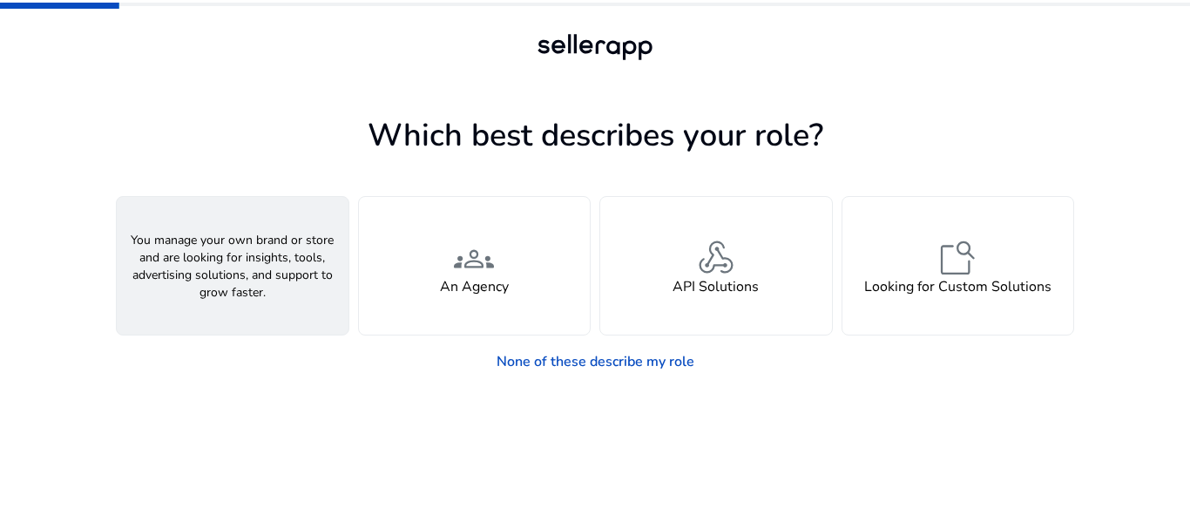
click at [279, 275] on div "person A Seller" at bounding box center [233, 266] width 232 height 138
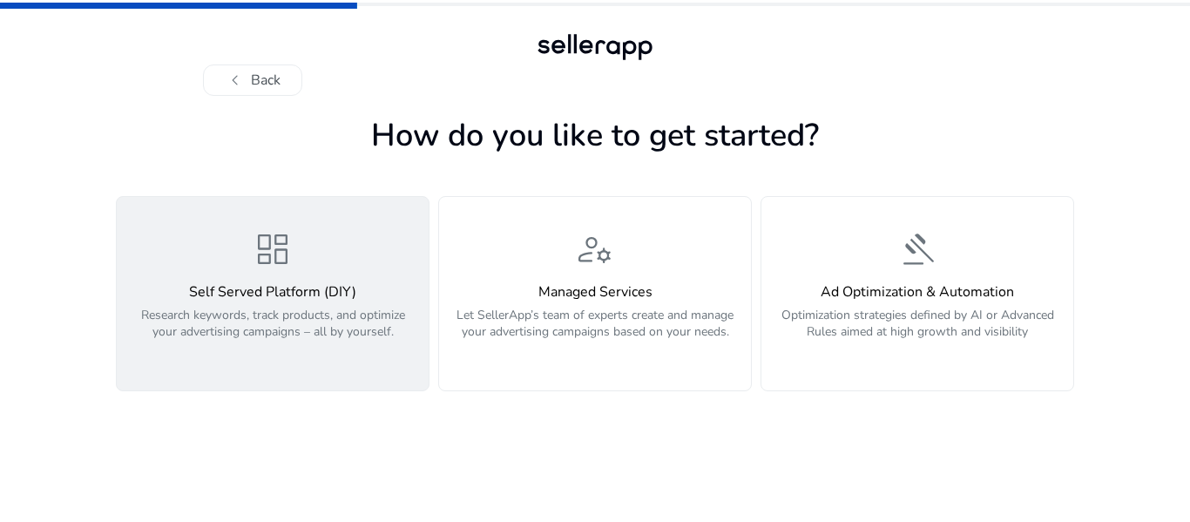
click at [307, 289] on h4 "Self Served Platform (DIY)" at bounding box center [272, 292] width 291 height 17
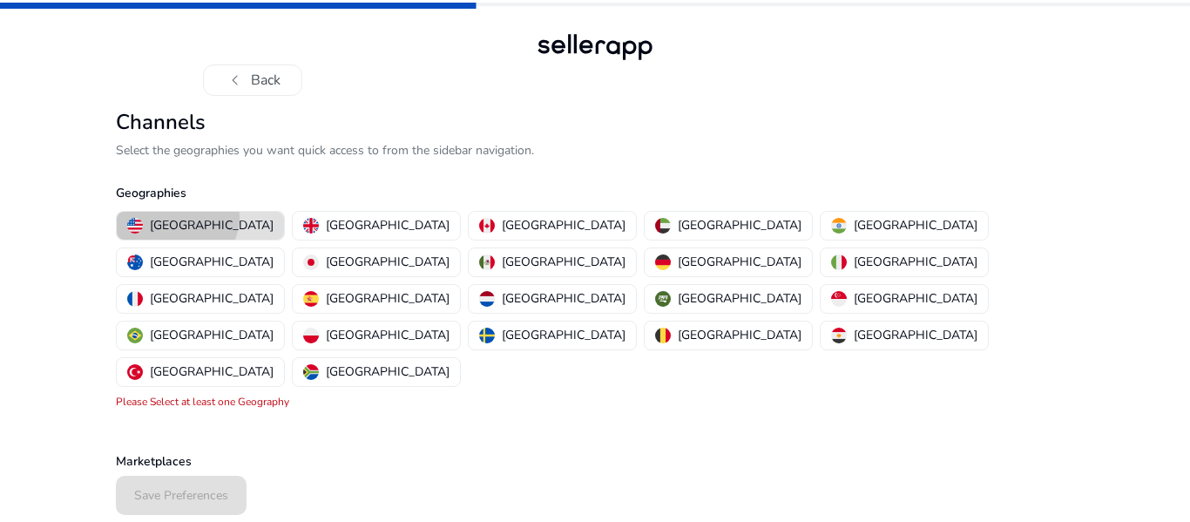
click at [175, 216] on p "[GEOGRAPHIC_DATA]" at bounding box center [212, 225] width 124 height 18
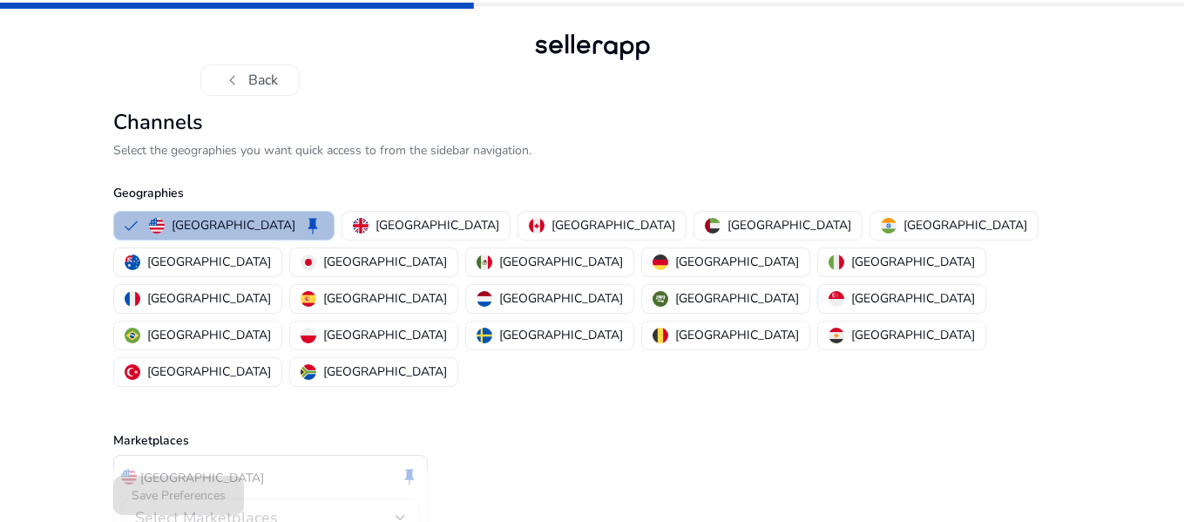
scroll to position [41, 0]
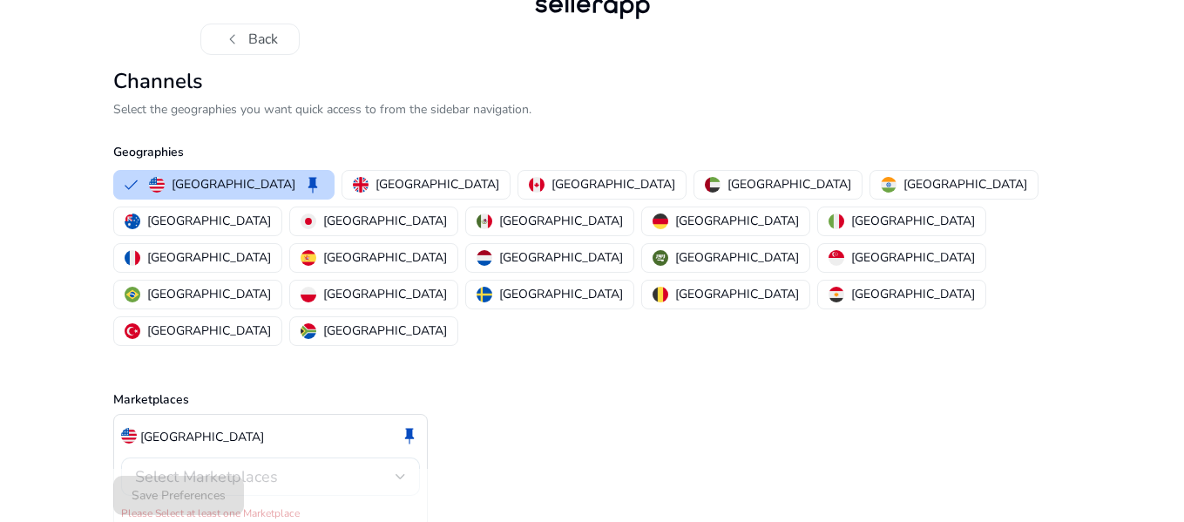
click at [395, 457] on div "Select Marketplaces" at bounding box center [270, 476] width 271 height 38
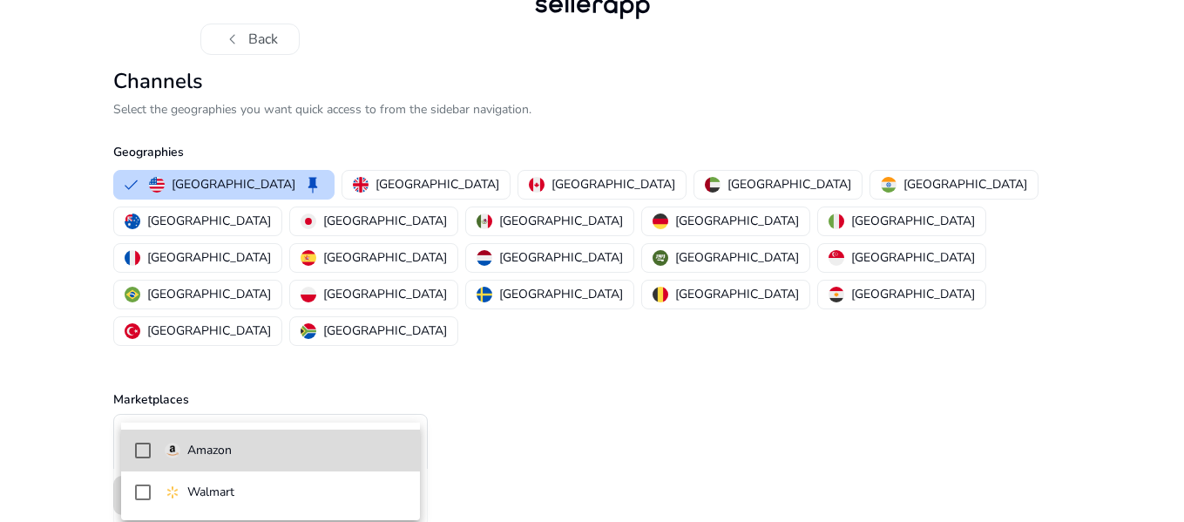
click at [144, 450] on mat-pseudo-checkbox at bounding box center [143, 450] width 16 height 16
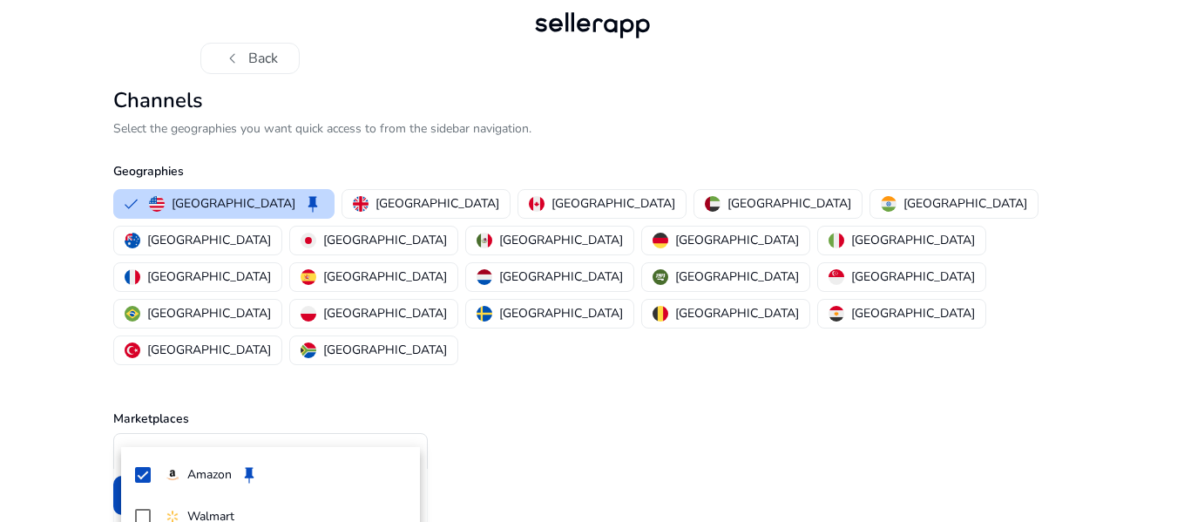
click at [537, 465] on div at bounding box center [592, 261] width 1184 height 522
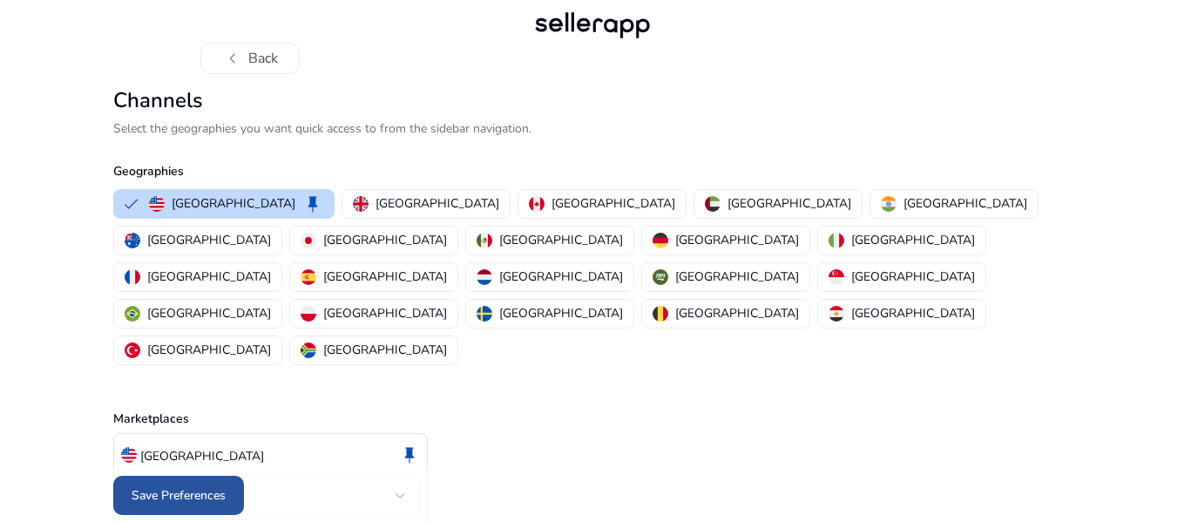
click at [186, 489] on span "Save Preferences" at bounding box center [179, 495] width 94 height 18
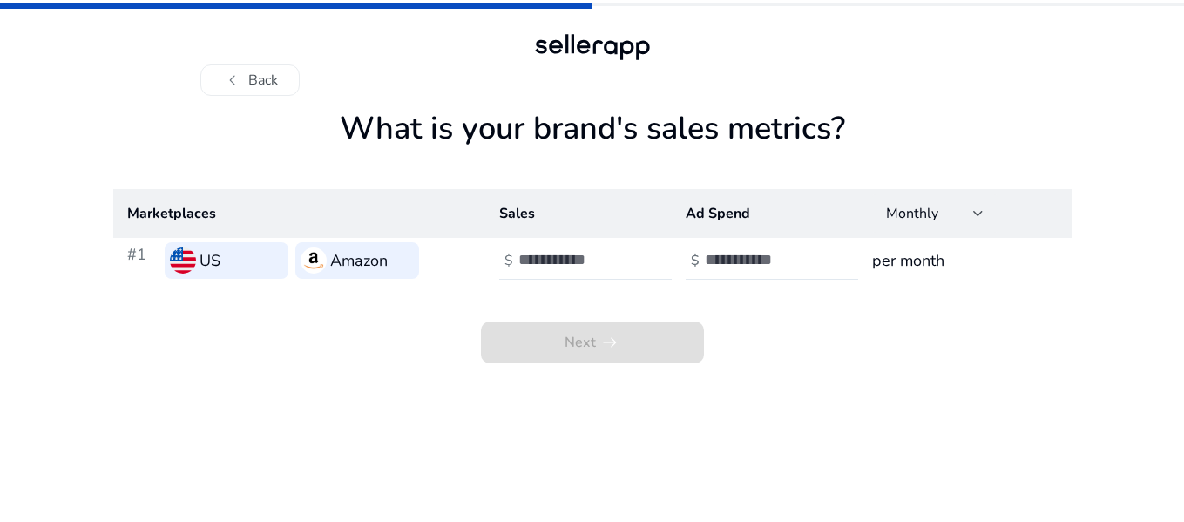
scroll to position [0, 0]
click at [567, 263] on input "number" at bounding box center [581, 259] width 118 height 19
type input "*"
click at [745, 261] on input "number" at bounding box center [767, 259] width 118 height 19
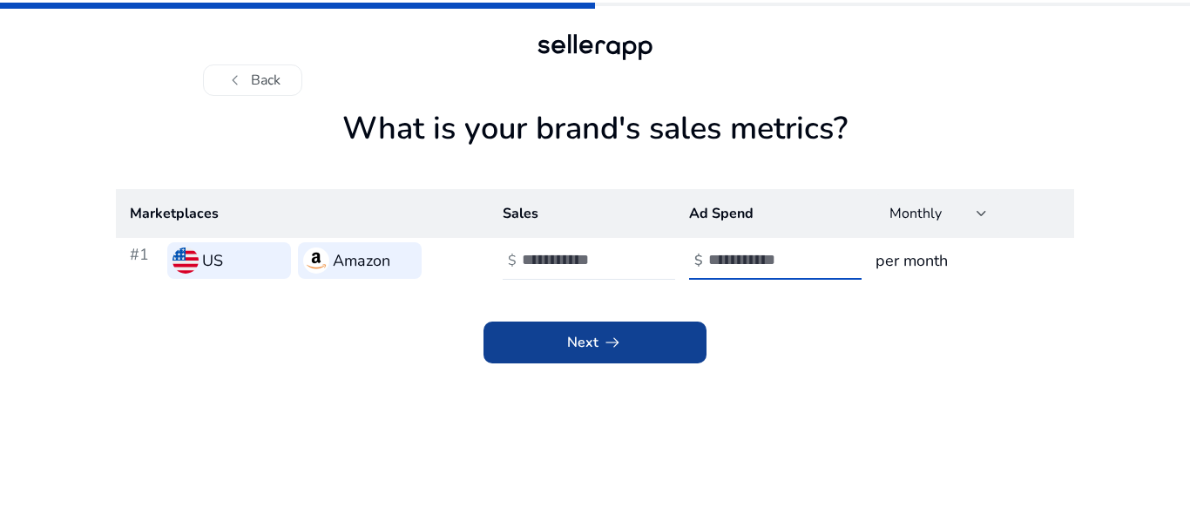
type input "*"
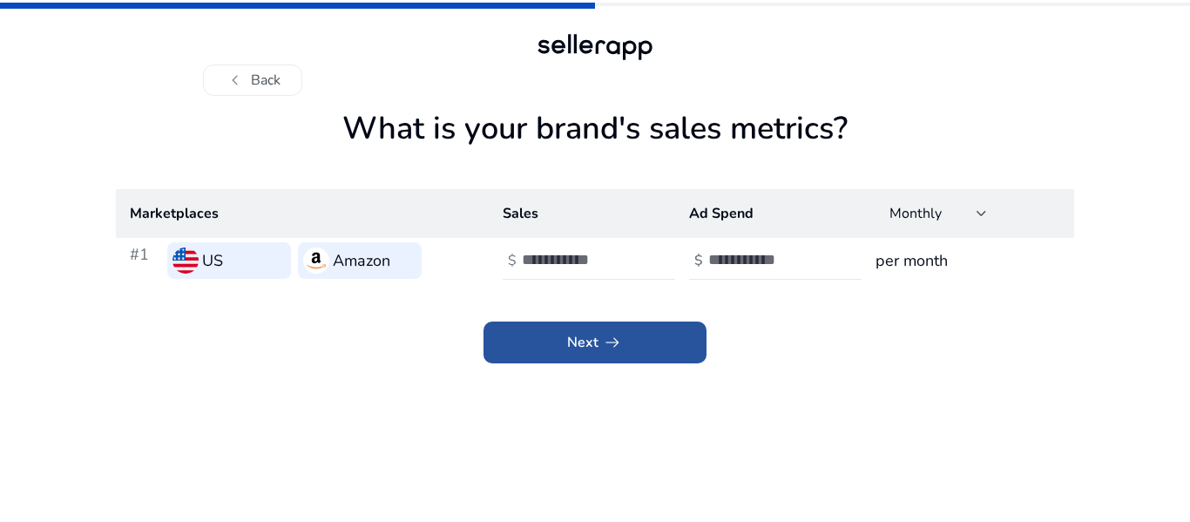
click at [663, 351] on span at bounding box center [594, 342] width 223 height 42
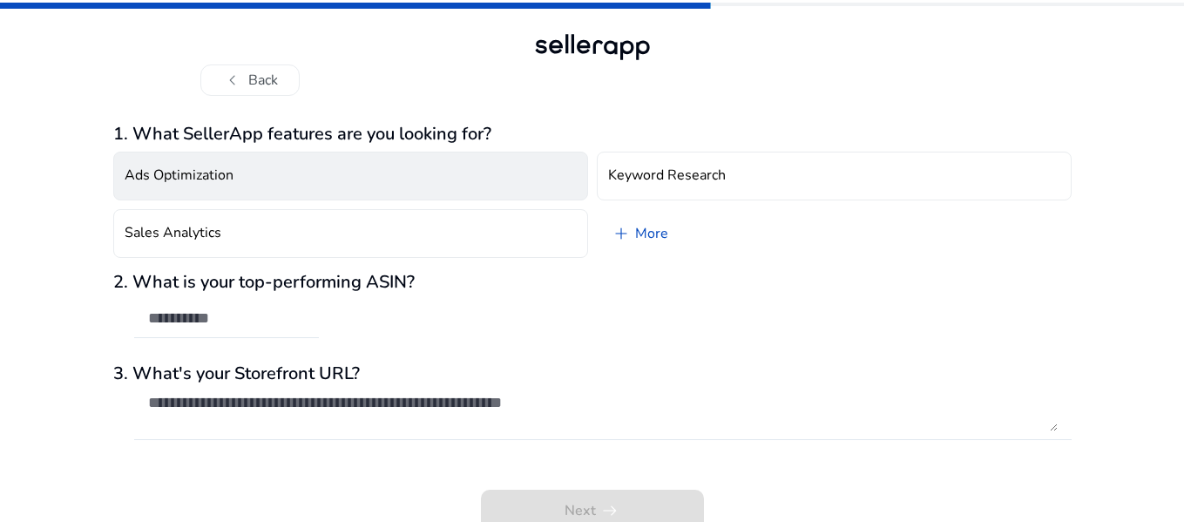
click at [491, 172] on button "Ads Optimization" at bounding box center [350, 176] width 475 height 49
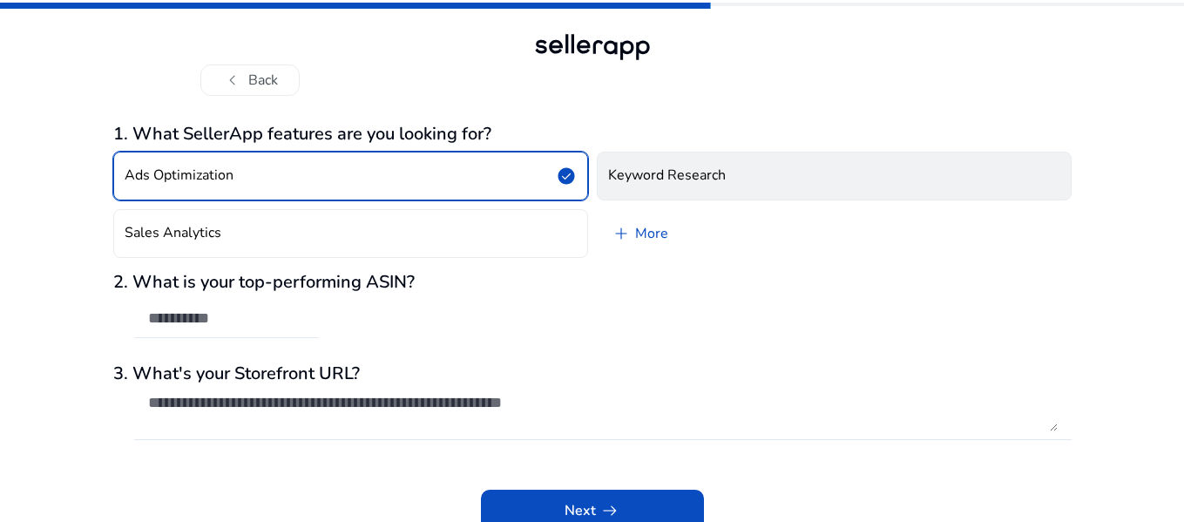
click at [689, 165] on button "Keyword Research" at bounding box center [834, 176] width 475 height 49
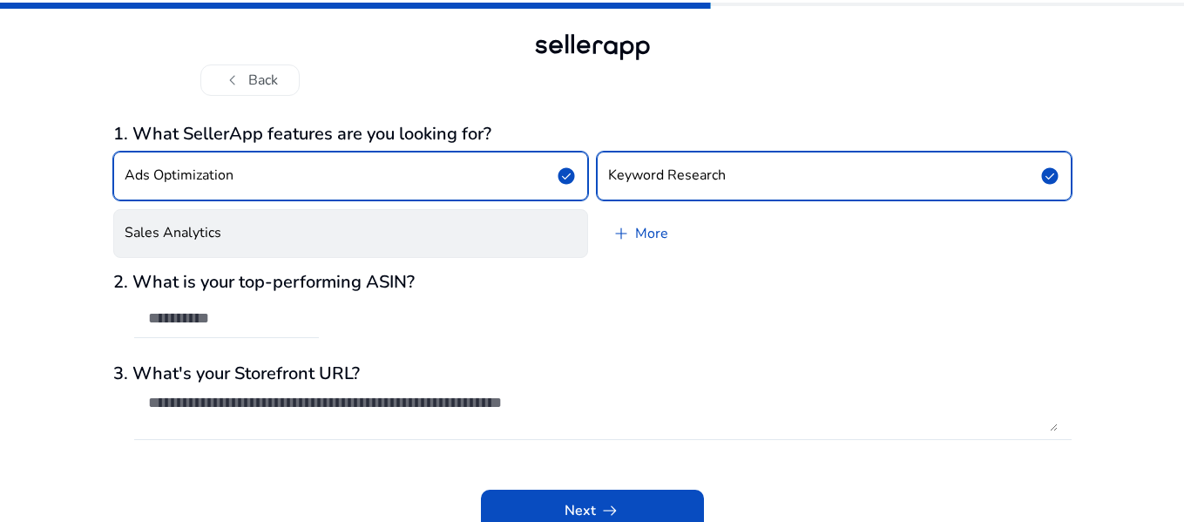
click at [512, 248] on button "Sales Analytics" at bounding box center [350, 233] width 475 height 49
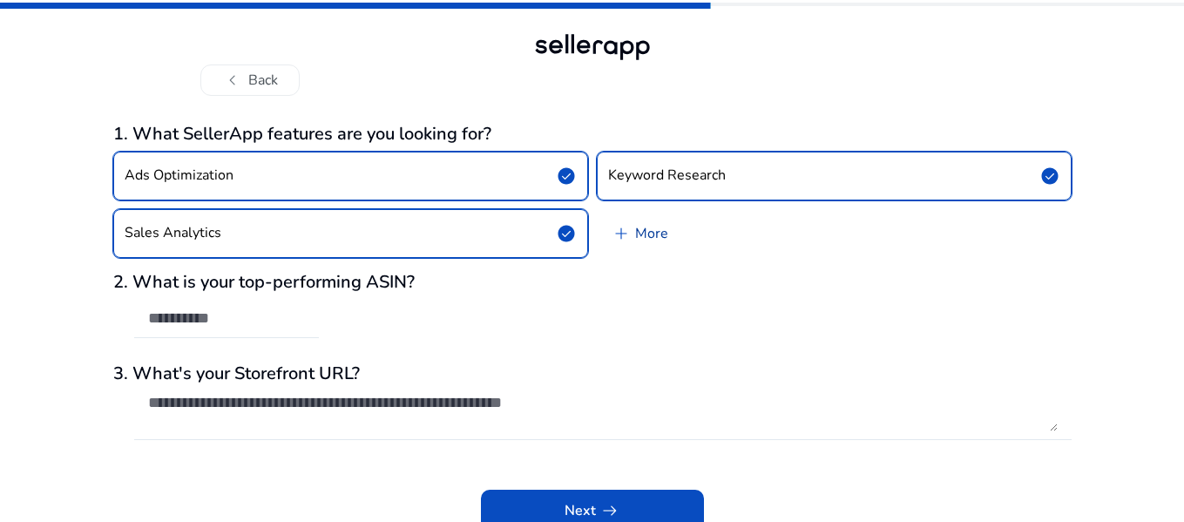
click at [640, 226] on link "add More" at bounding box center [639, 233] width 85 height 49
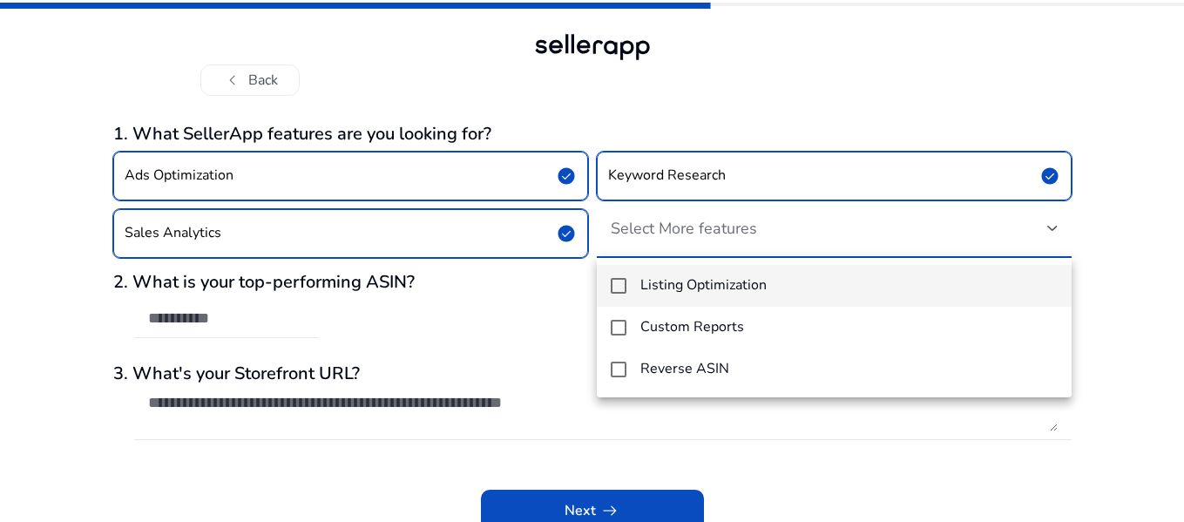
click at [698, 95] on div at bounding box center [592, 261] width 1184 height 522
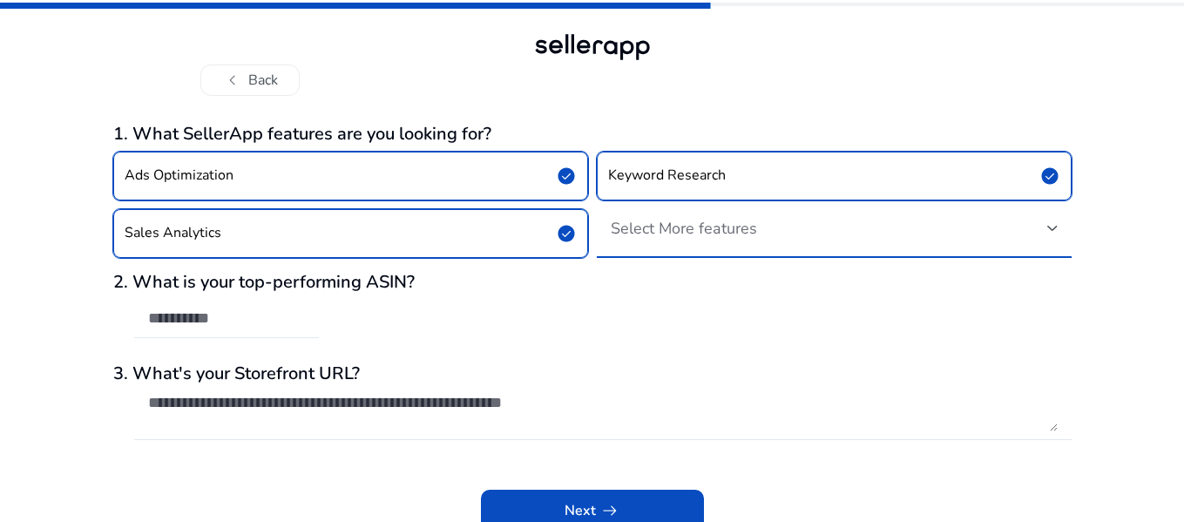
click at [688, 233] on span "Select More features" at bounding box center [683, 228] width 146 height 21
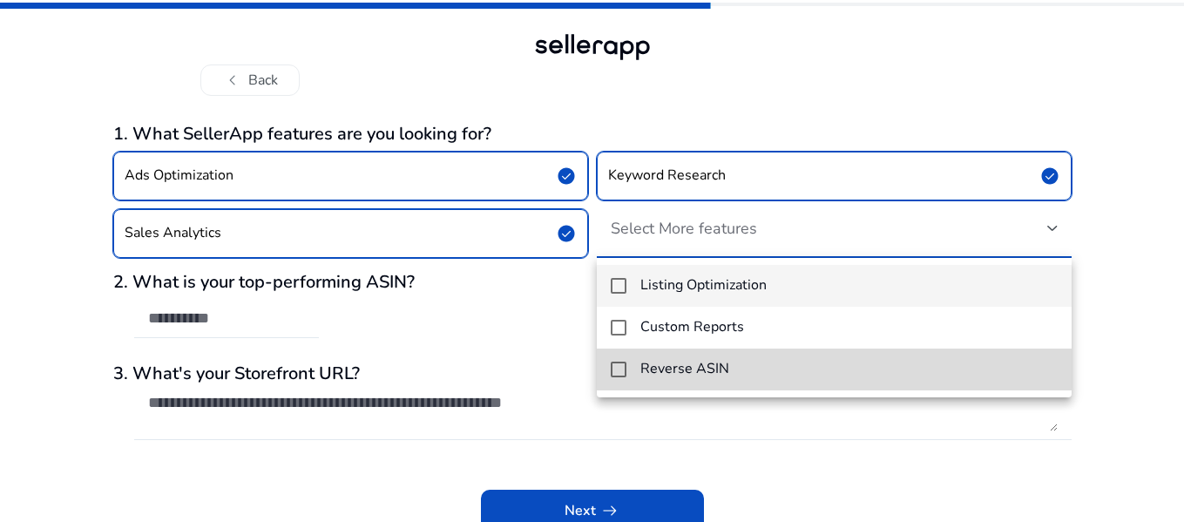
click at [618, 361] on mat-pseudo-checkbox at bounding box center [618, 369] width 16 height 16
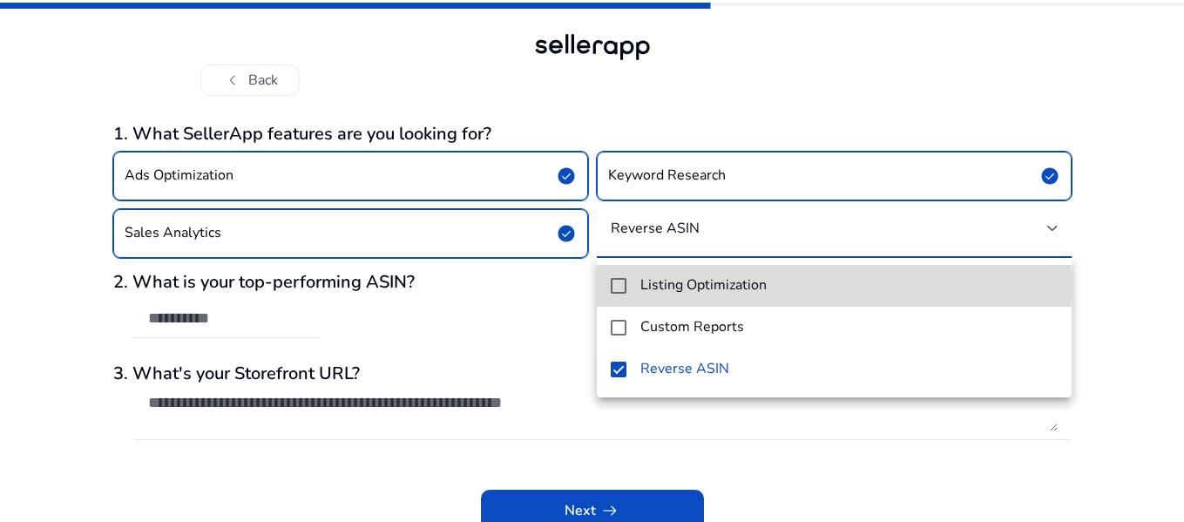
click at [617, 289] on mat-pseudo-checkbox at bounding box center [618, 286] width 16 height 16
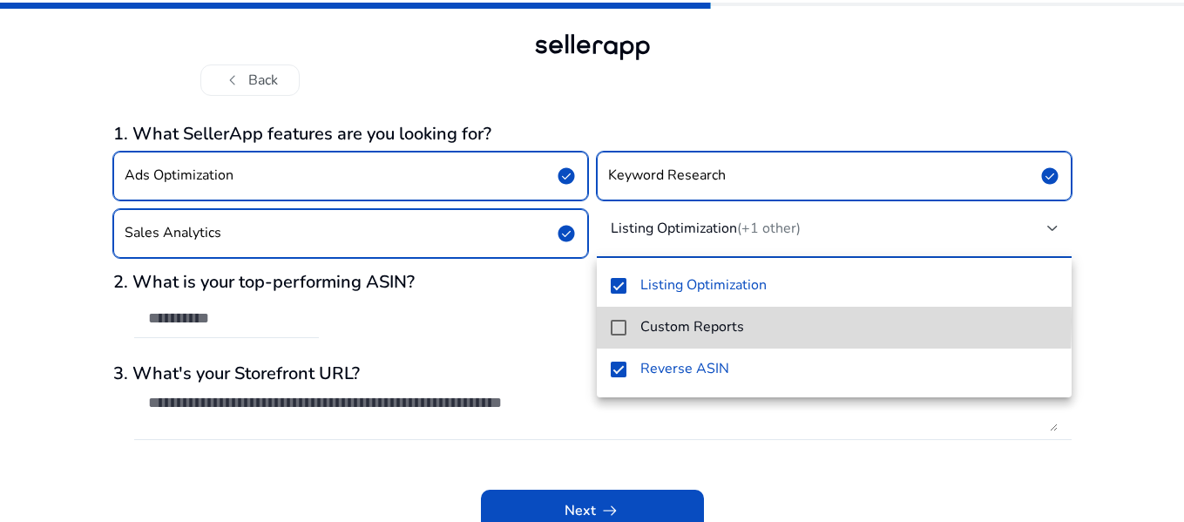
click at [617, 322] on mat-pseudo-checkbox at bounding box center [618, 328] width 16 height 16
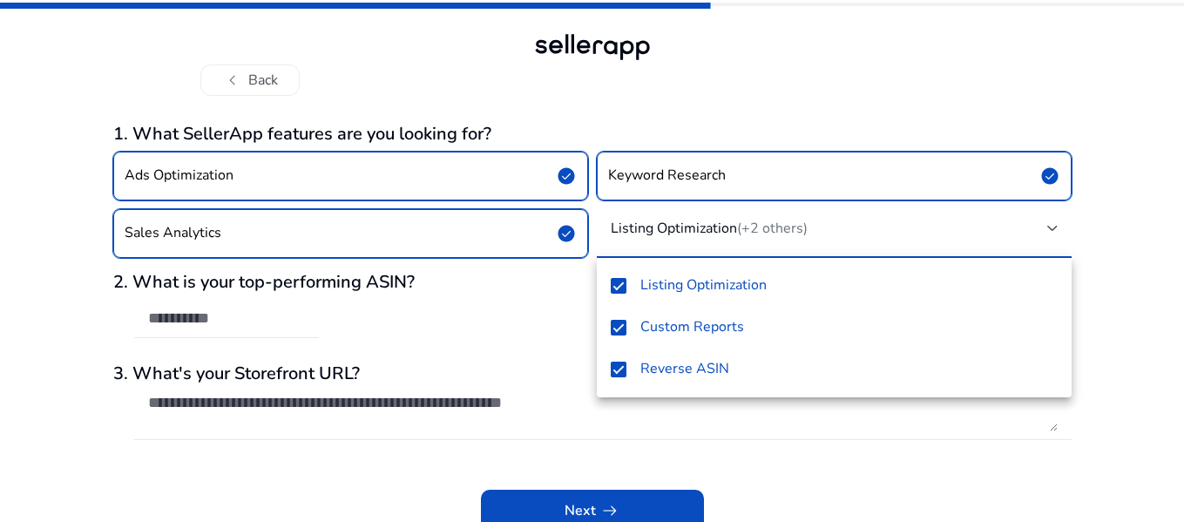
click at [713, 74] on div at bounding box center [592, 261] width 1184 height 522
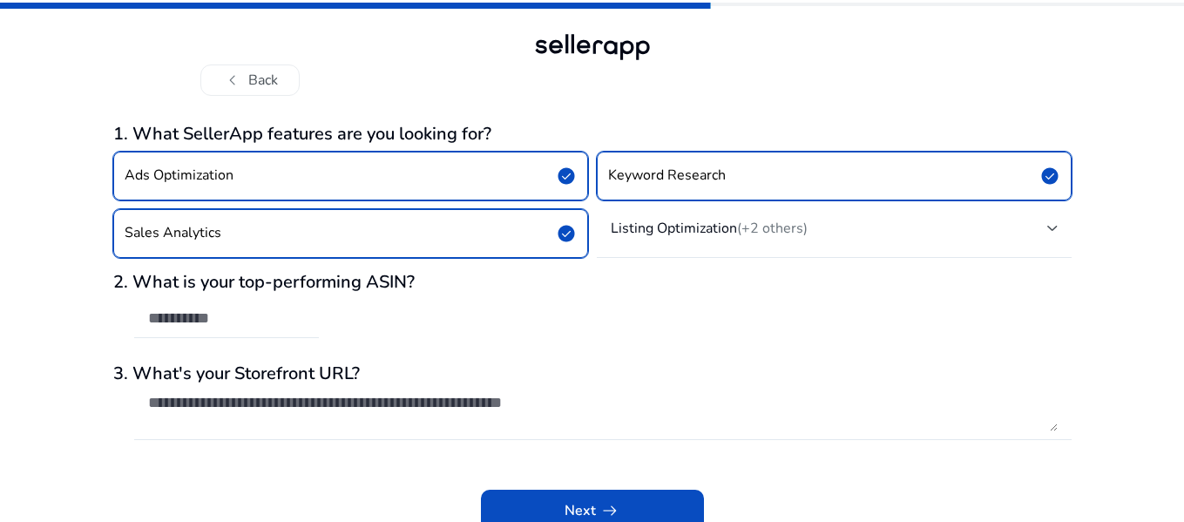
click at [385, 321] on div "2. What is your top-performing ASIN?" at bounding box center [592, 314] width 958 height 84
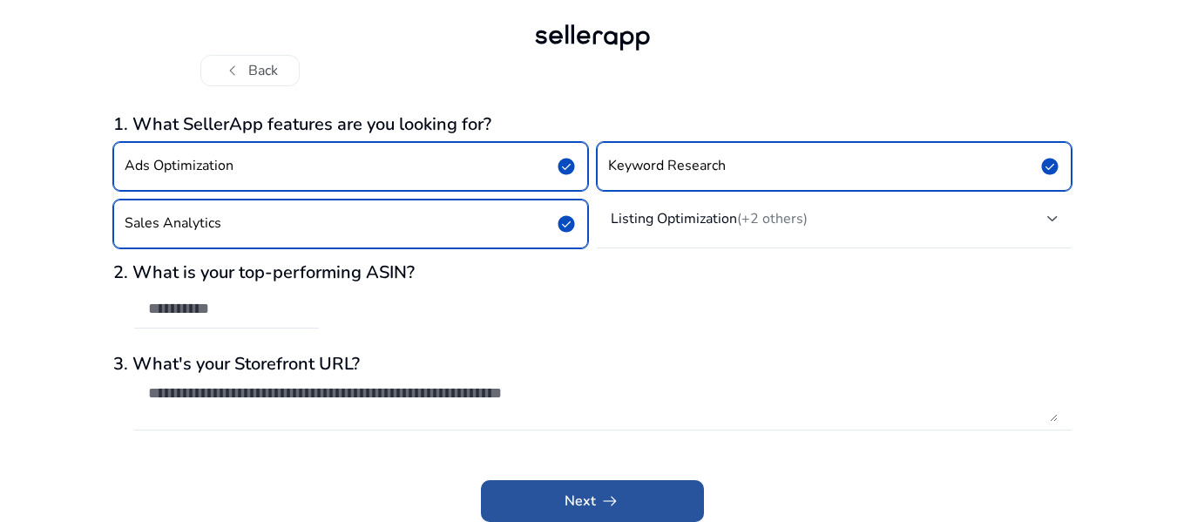
click at [632, 496] on span at bounding box center [592, 501] width 223 height 42
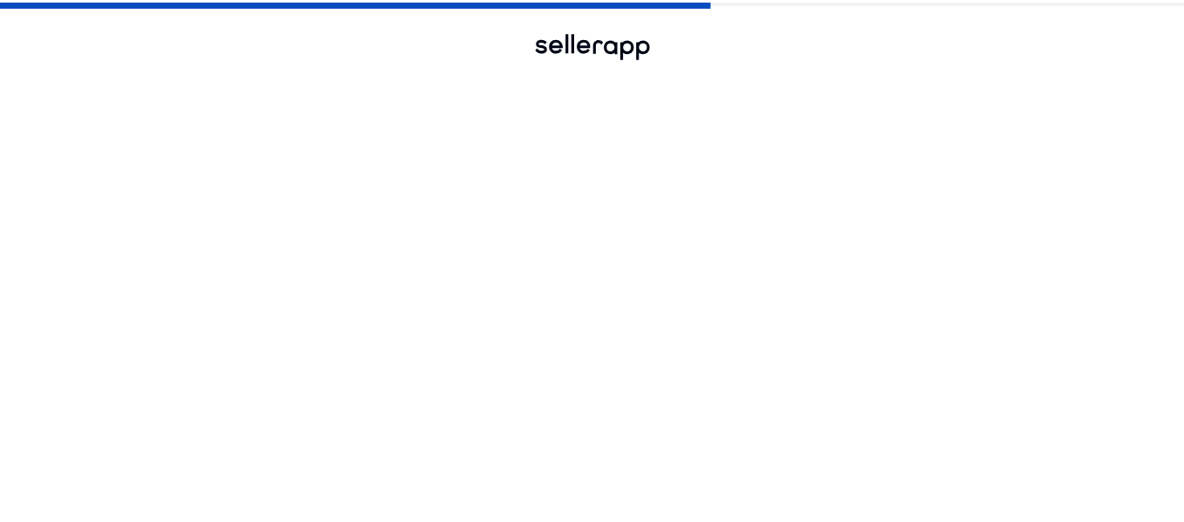
scroll to position [0, 0]
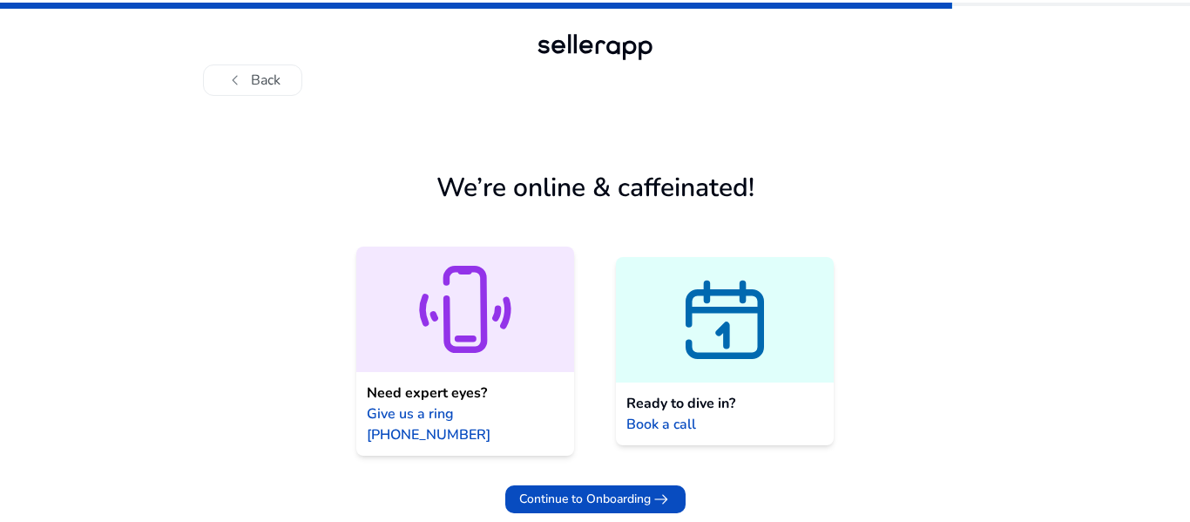
click at [505, 228] on div "We’re online & caffeinated! Need expert eyes? Give us a ring [PHONE_NUMBER] Rea…" at bounding box center [594, 311] width 697 height 403
click at [240, 70] on span "chevron_left" at bounding box center [235, 80] width 21 height 21
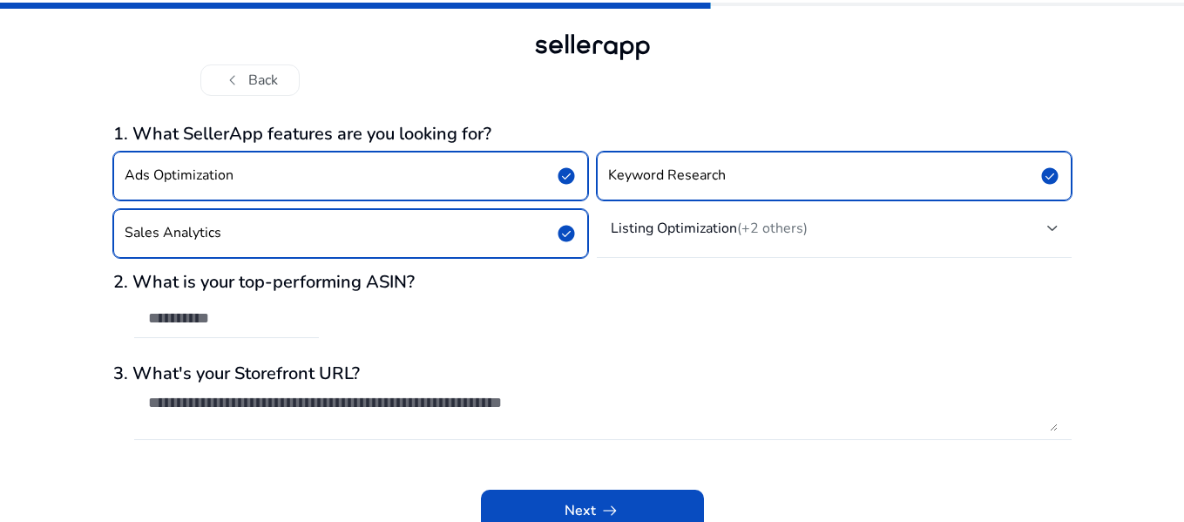
click at [864, 250] on div "Listing Optimization (+2 others)" at bounding box center [834, 233] width 475 height 49
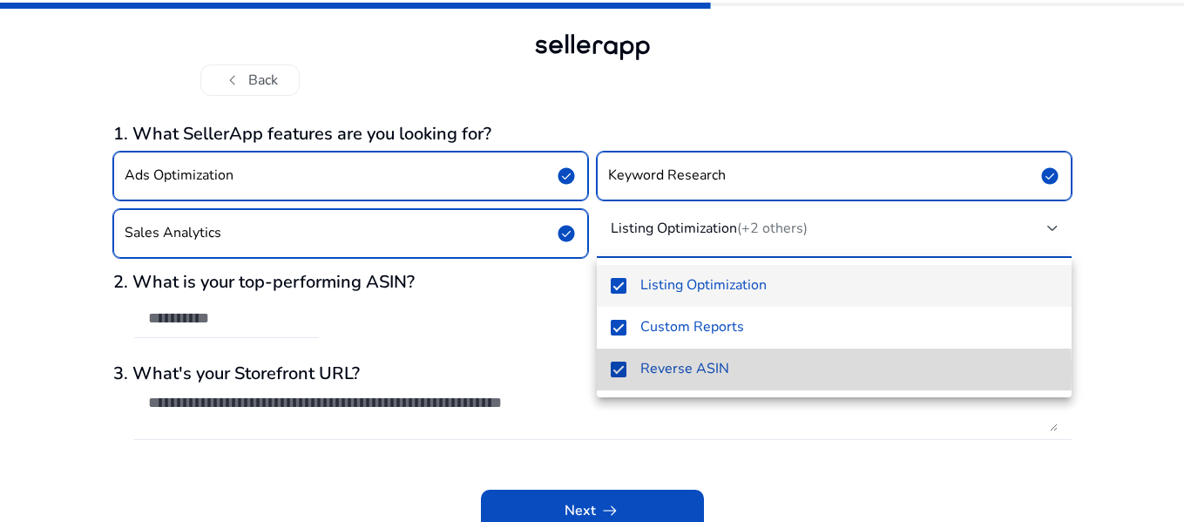
click at [620, 372] on mat-pseudo-checkbox at bounding box center [618, 369] width 16 height 16
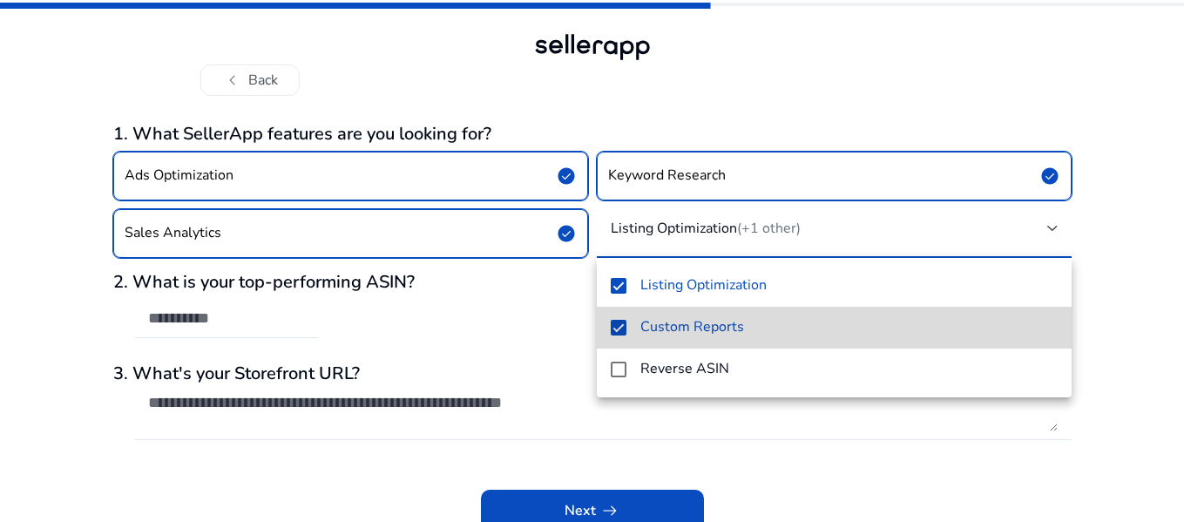
click at [613, 320] on mat-pseudo-checkbox at bounding box center [618, 328] width 16 height 16
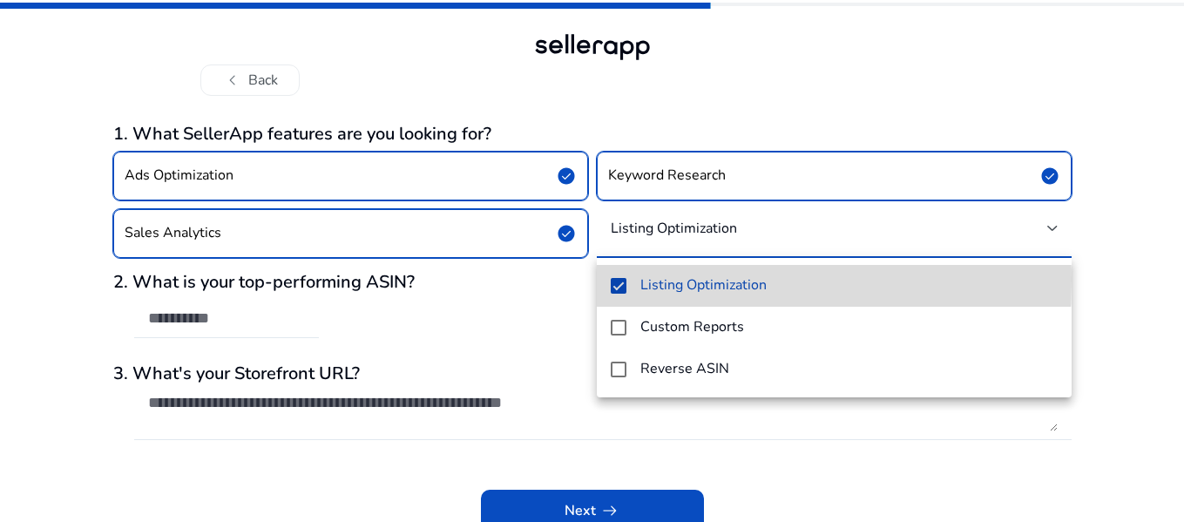
click at [617, 280] on mat-pseudo-checkbox at bounding box center [618, 286] width 16 height 16
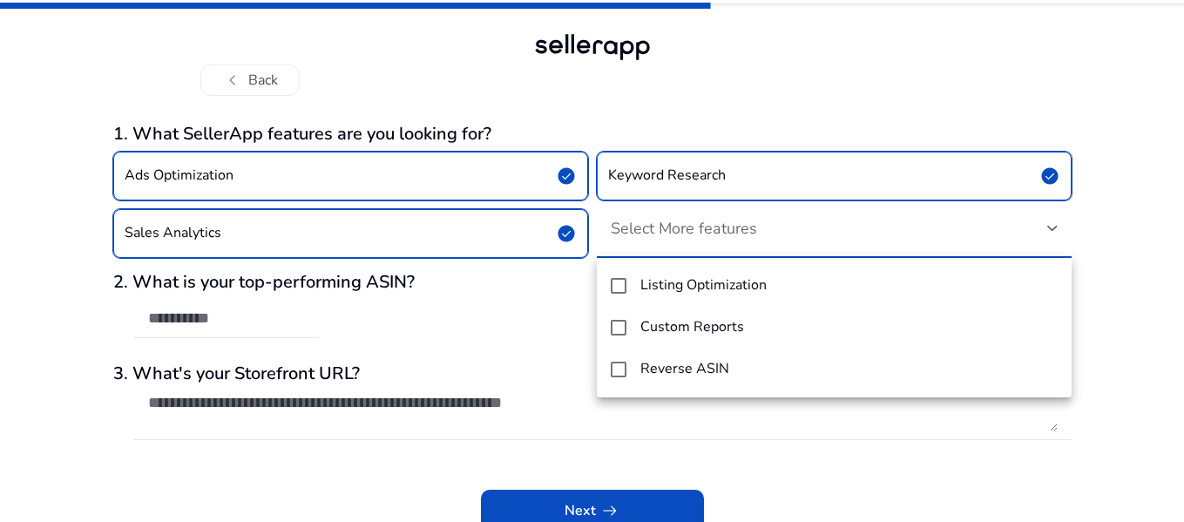
click at [553, 232] on div at bounding box center [592, 261] width 1184 height 522
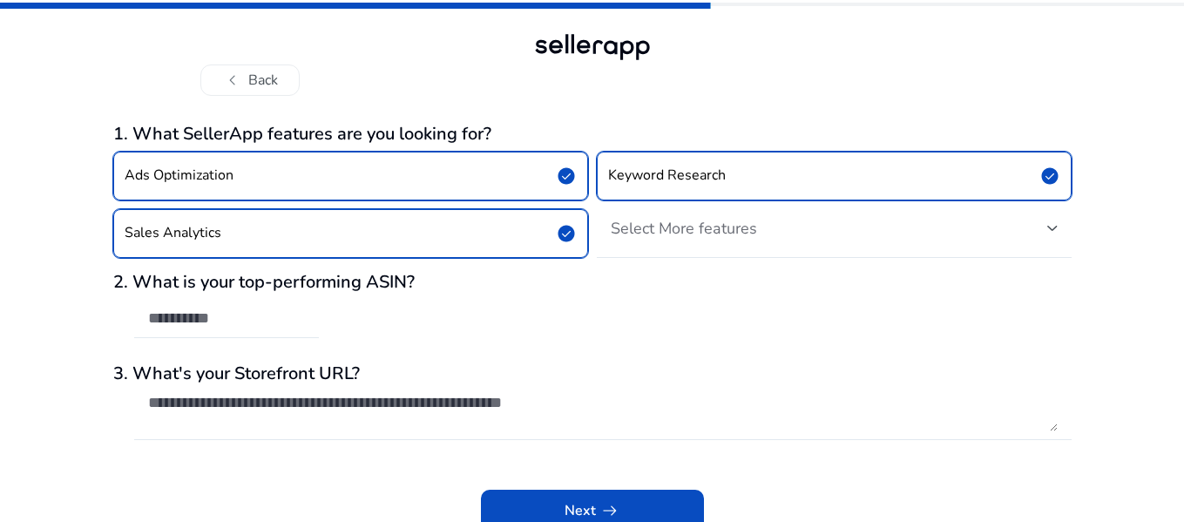
click at [566, 230] on span "check_circle" at bounding box center [566, 233] width 21 height 21
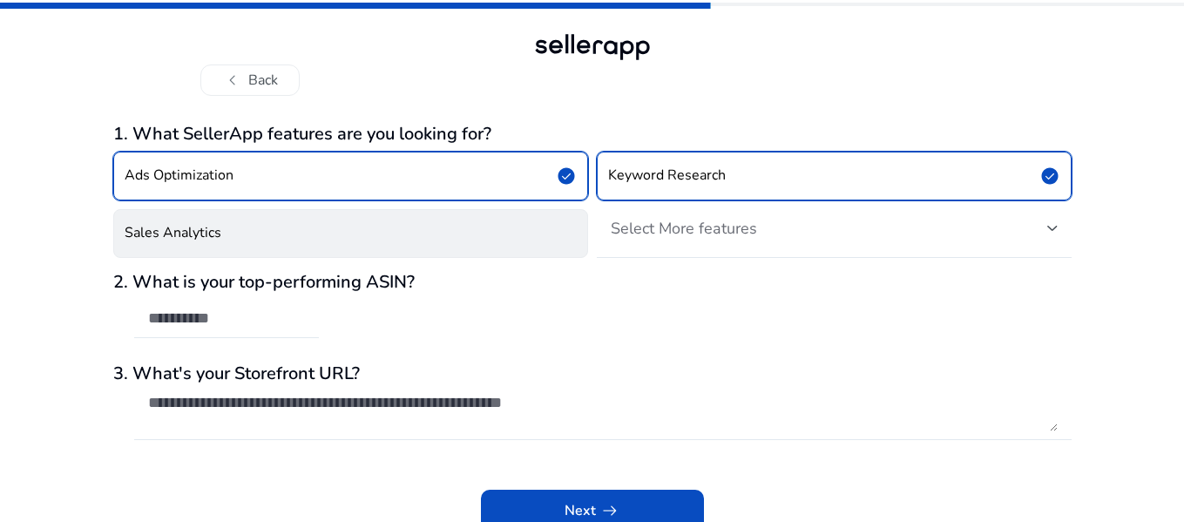
click at [568, 173] on span "check_circle" at bounding box center [566, 175] width 21 height 21
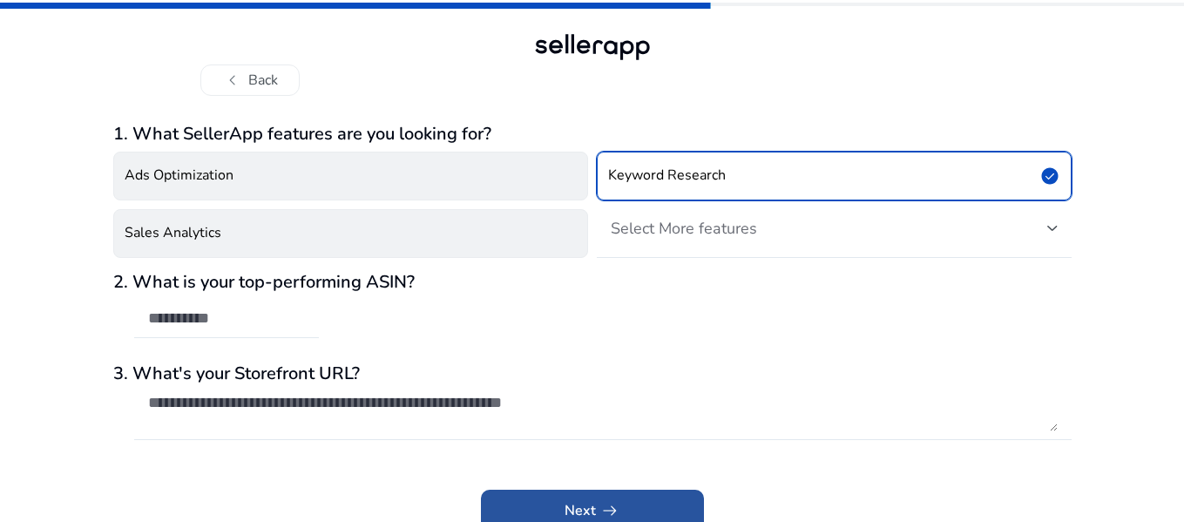
click at [637, 502] on span at bounding box center [592, 510] width 223 height 42
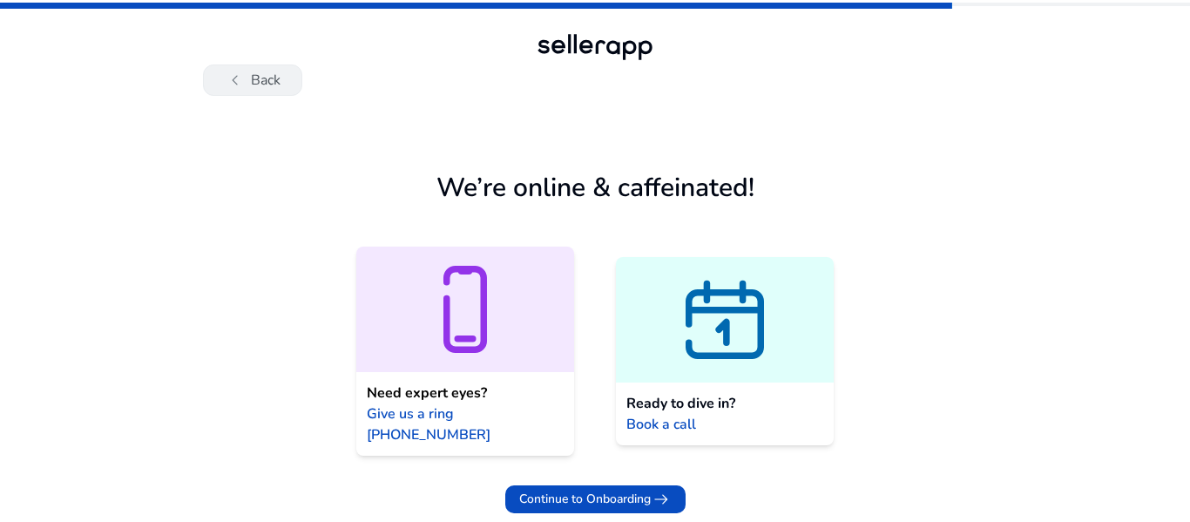
click at [251, 71] on button "chevron_left Back" at bounding box center [252, 79] width 99 height 31
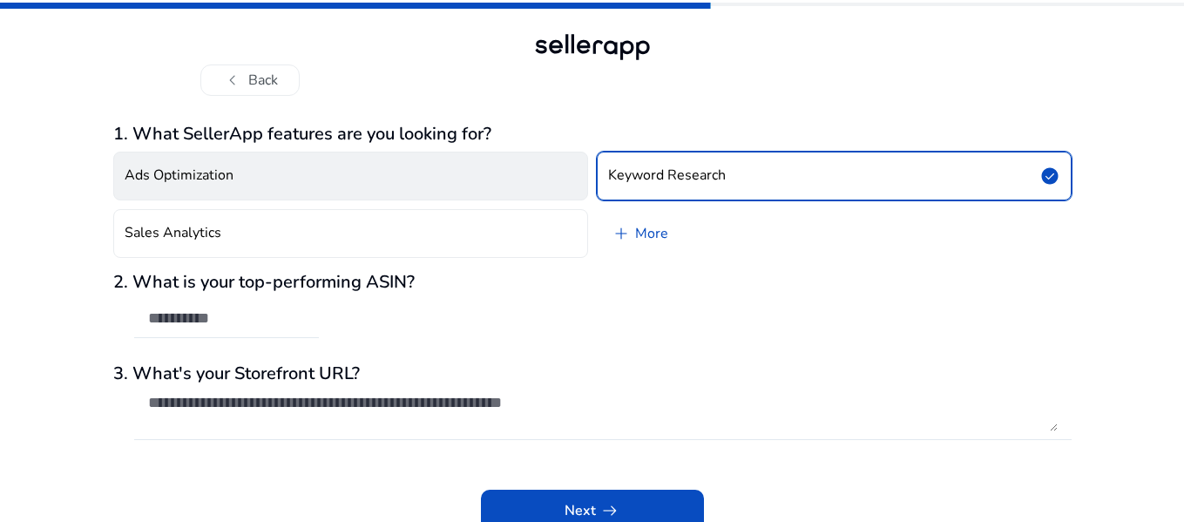
click at [560, 181] on button "Ads Optimization" at bounding box center [350, 176] width 475 height 49
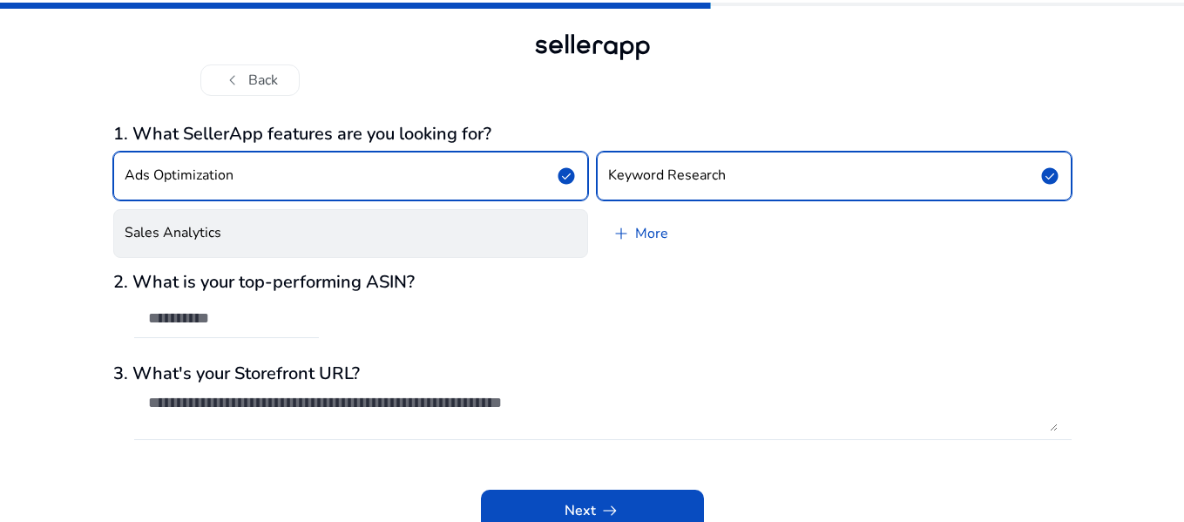
click at [564, 254] on button "Sales Analytics" at bounding box center [350, 233] width 475 height 49
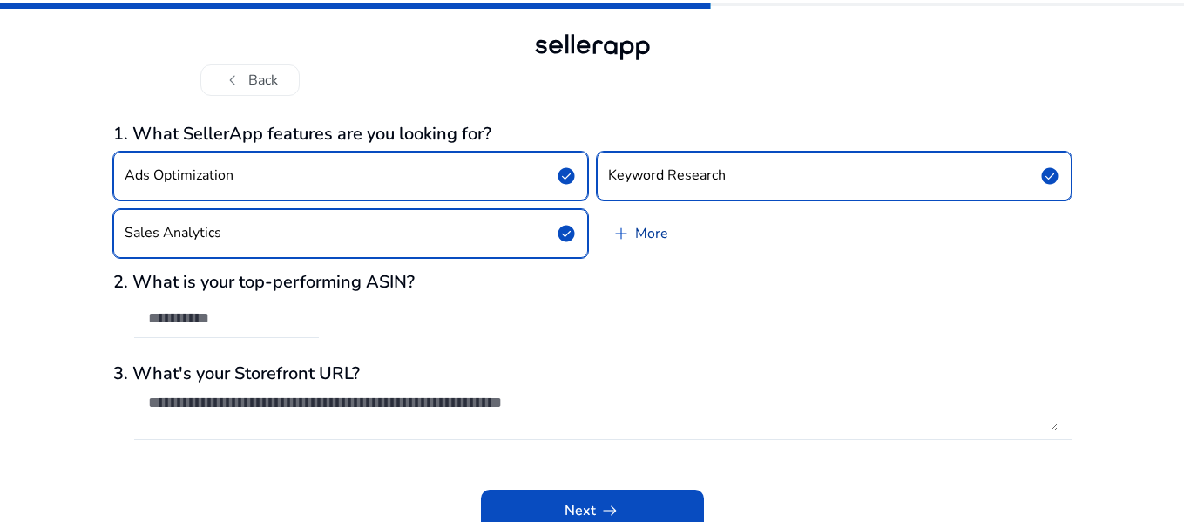
click at [624, 229] on span "add" at bounding box center [620, 233] width 21 height 21
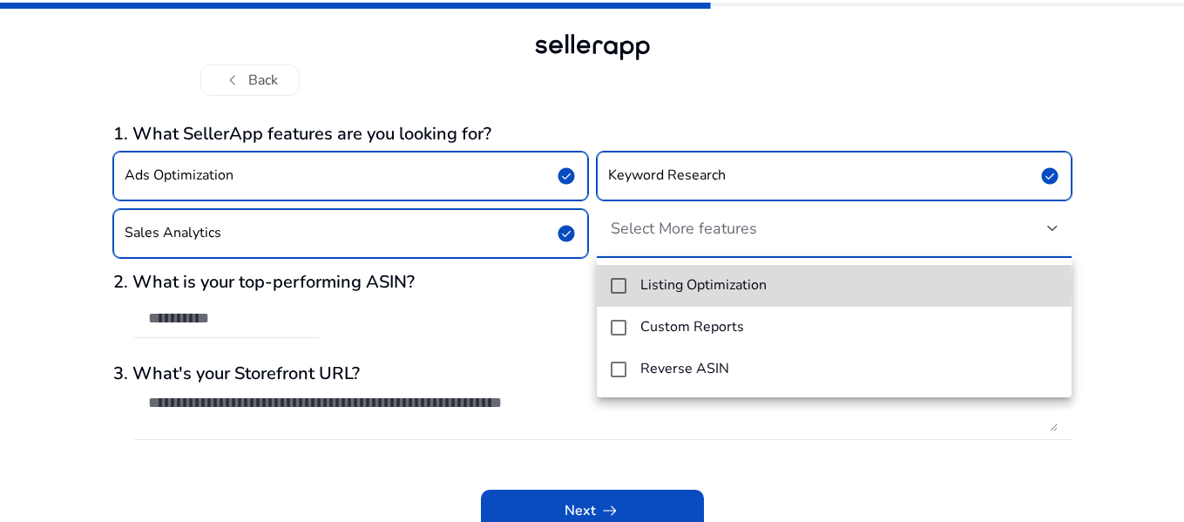
click at [619, 287] on mat-pseudo-checkbox at bounding box center [618, 286] width 16 height 16
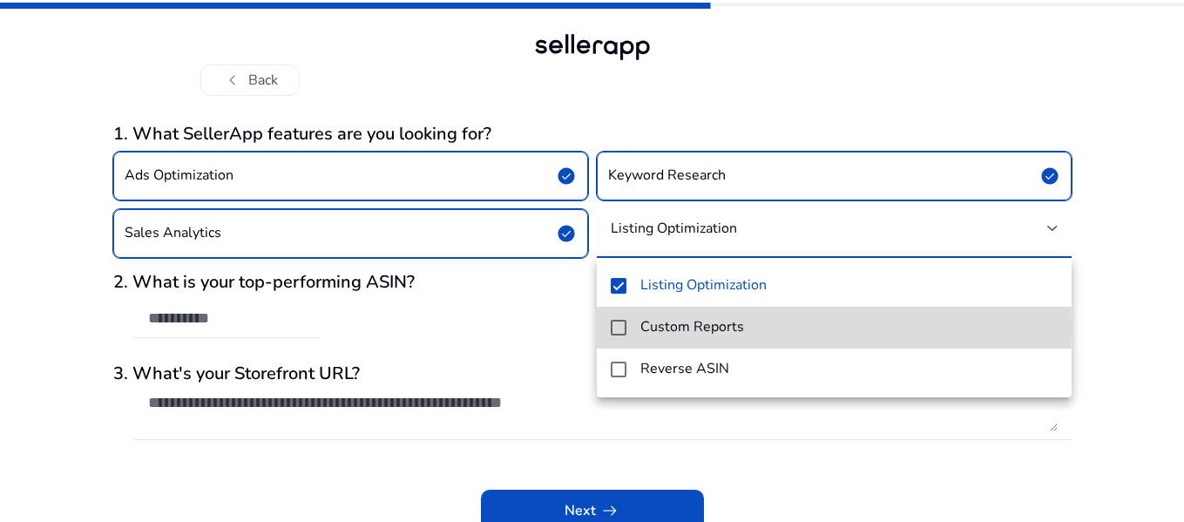
click at [617, 328] on mat-pseudo-checkbox at bounding box center [618, 328] width 16 height 16
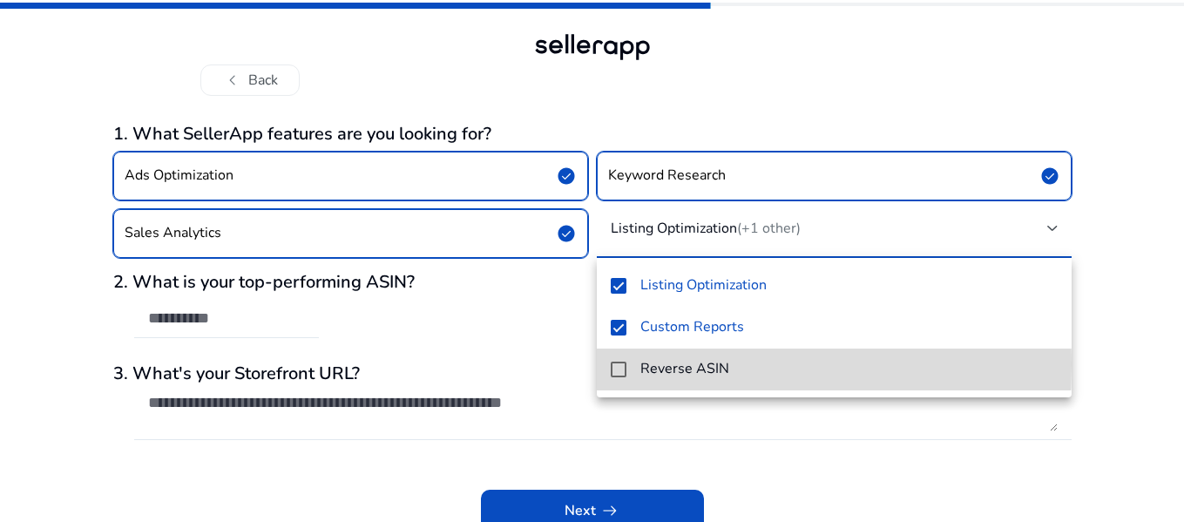
click at [617, 365] on mat-pseudo-checkbox at bounding box center [618, 369] width 16 height 16
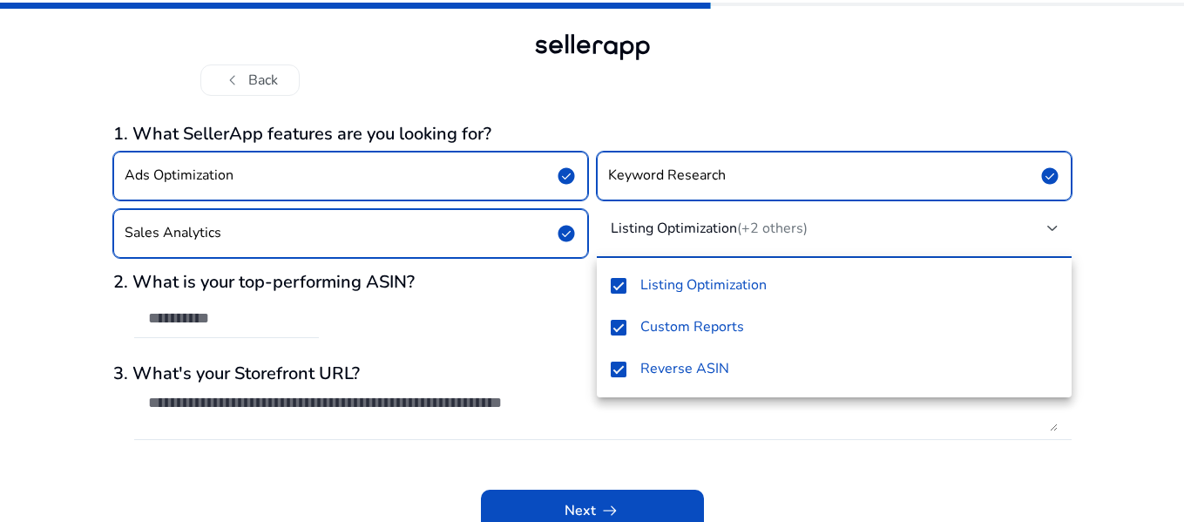
click at [711, 100] on div at bounding box center [592, 261] width 1184 height 522
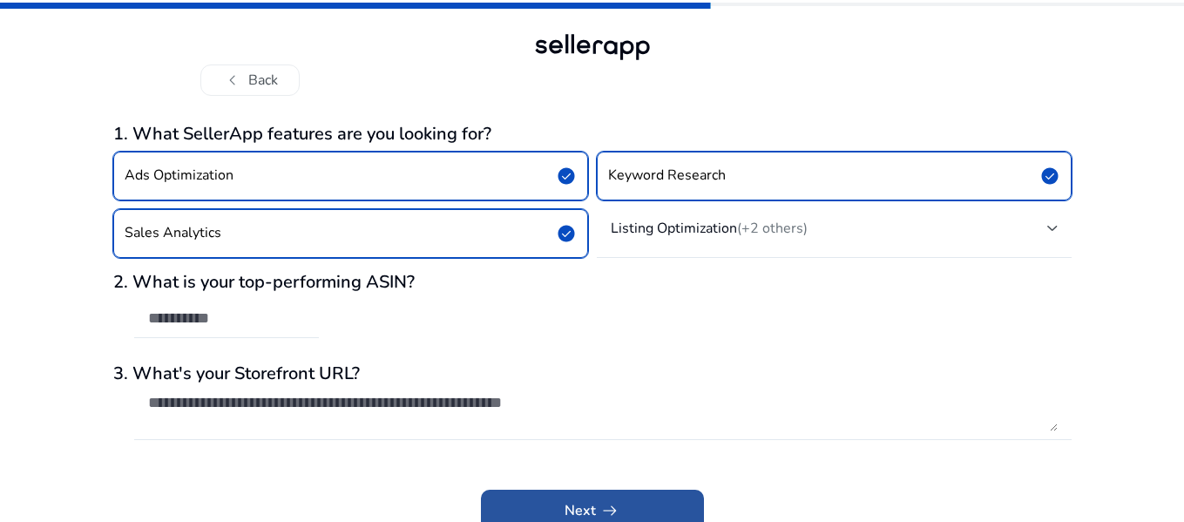
click at [636, 502] on span at bounding box center [592, 510] width 223 height 42
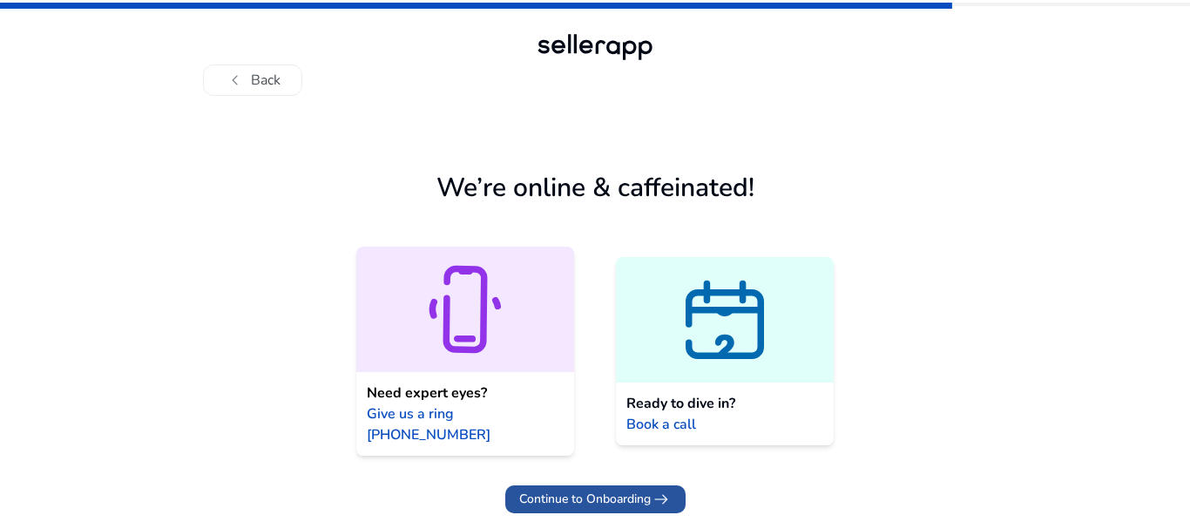
click at [651, 489] on span "arrow_right_alt" at bounding box center [661, 499] width 21 height 21
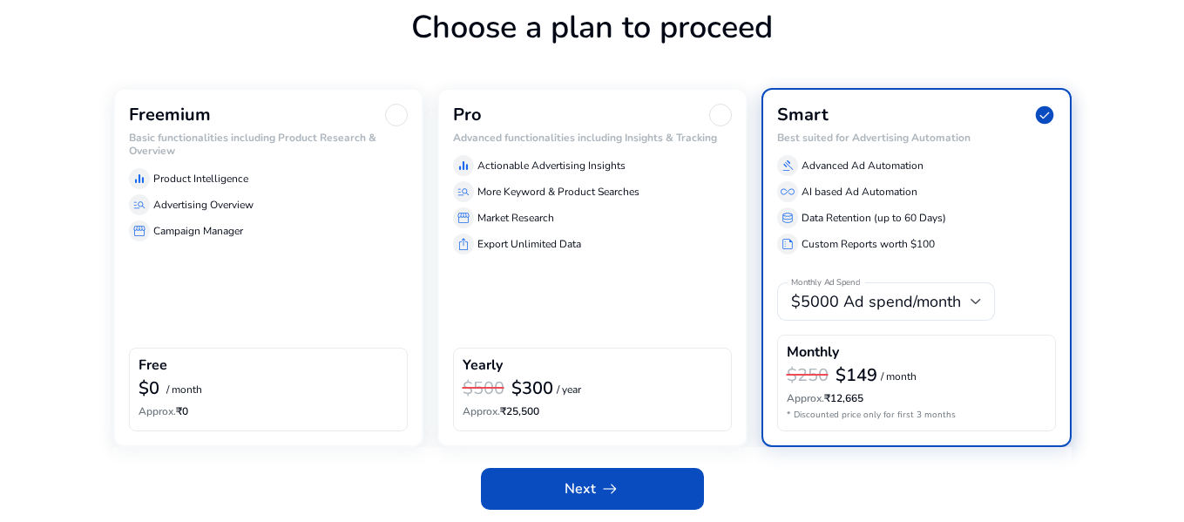
scroll to position [110, 0]
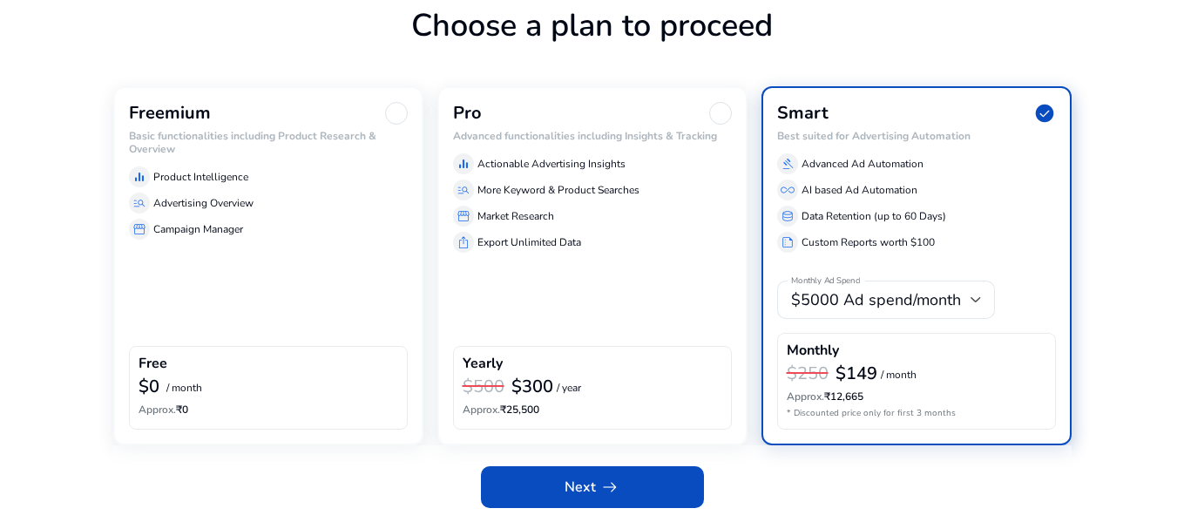
click at [322, 286] on div "Freemium Basic functionalities including Product Research & Overview equalizer …" at bounding box center [268, 265] width 310 height 359
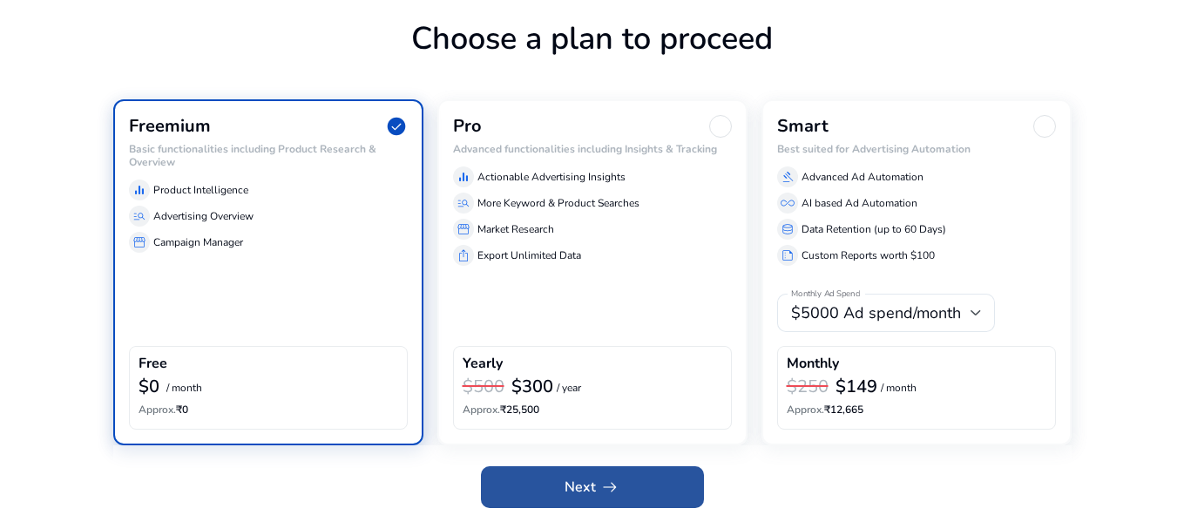
click at [640, 481] on span at bounding box center [592, 487] width 223 height 42
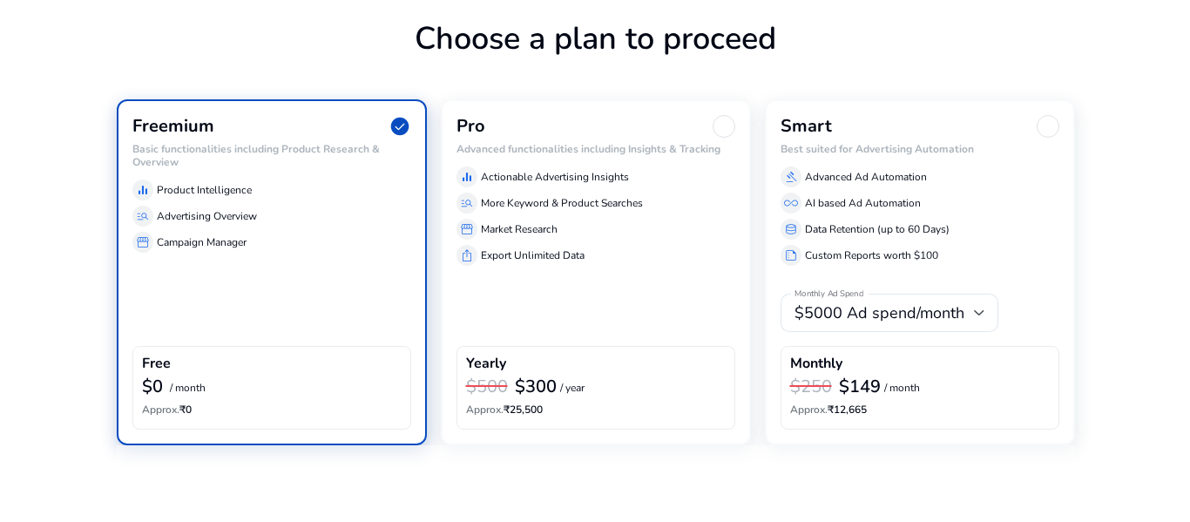
scroll to position [0, 0]
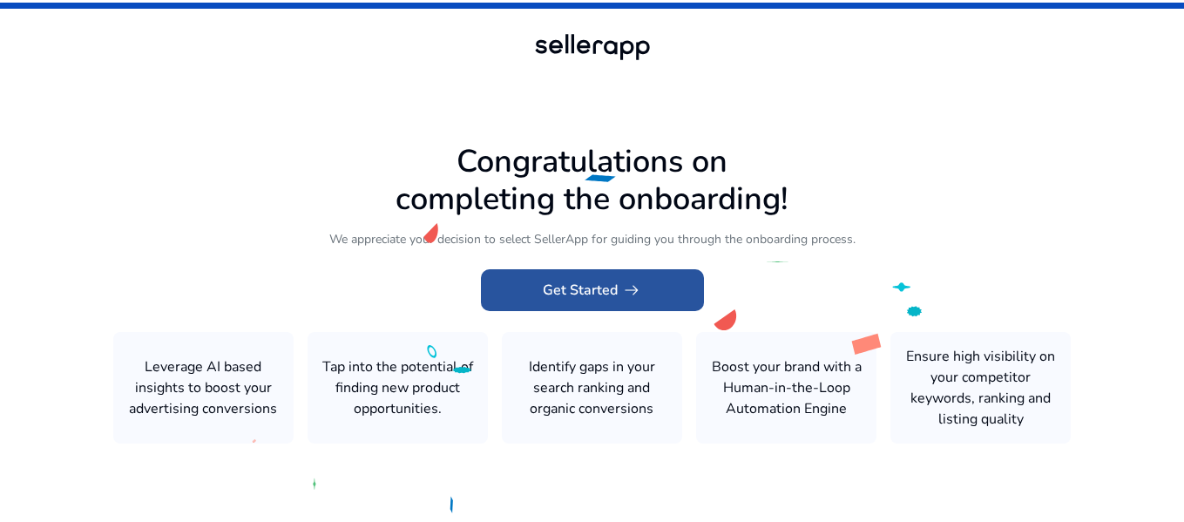
click at [655, 276] on span at bounding box center [592, 290] width 223 height 42
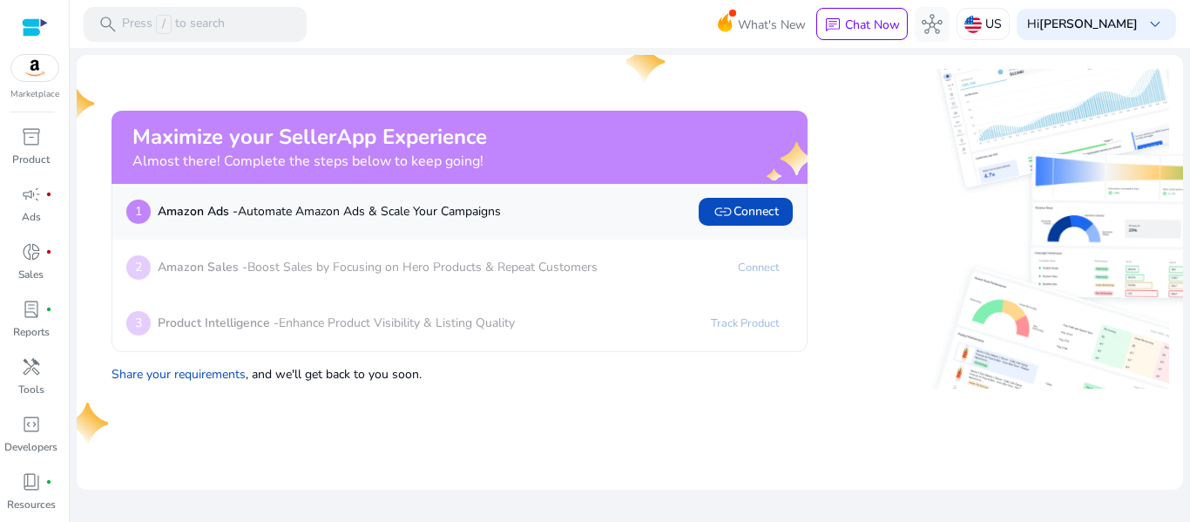
click at [840, 293] on img at bounding box center [994, 324] width 347 height 128
click at [879, 253] on div at bounding box center [994, 229] width 347 height 320
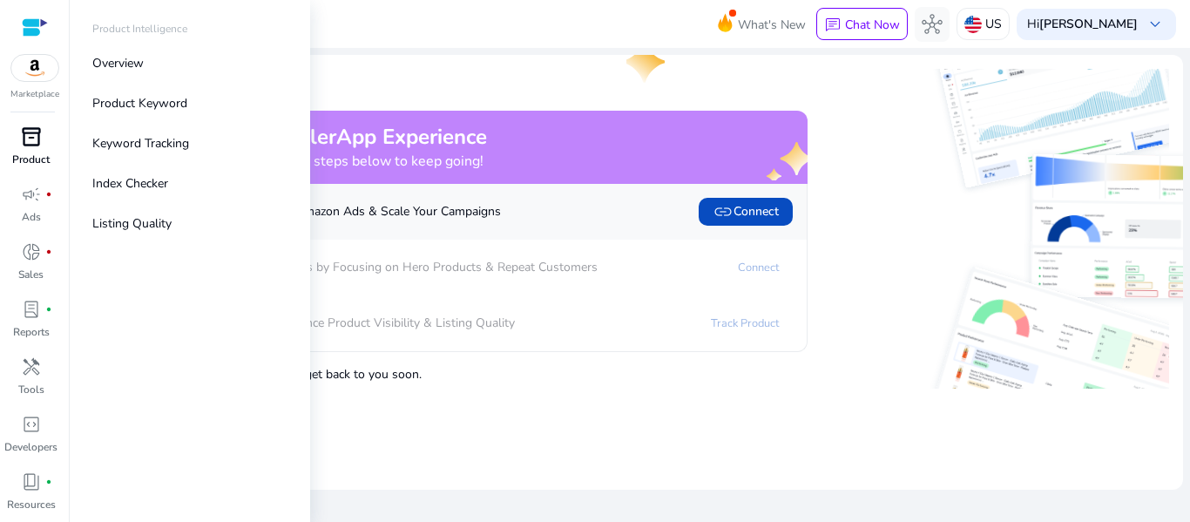
click at [29, 143] on span "inventory_2" at bounding box center [31, 136] width 21 height 21
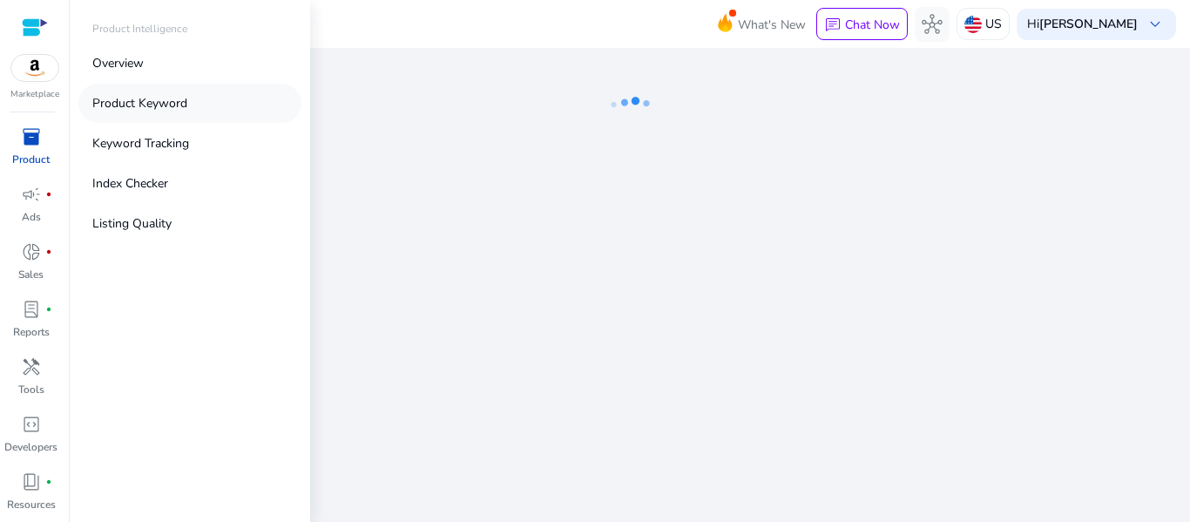
click at [160, 99] on p "Product Keyword" at bounding box center [139, 103] width 95 height 18
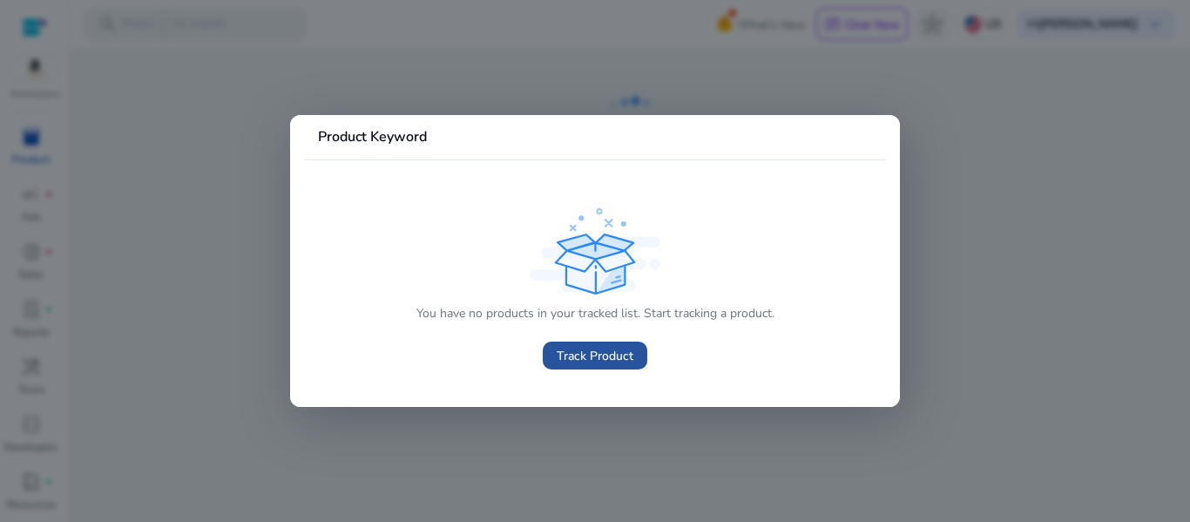
click at [611, 347] on span "Track Product" at bounding box center [594, 356] width 77 height 18
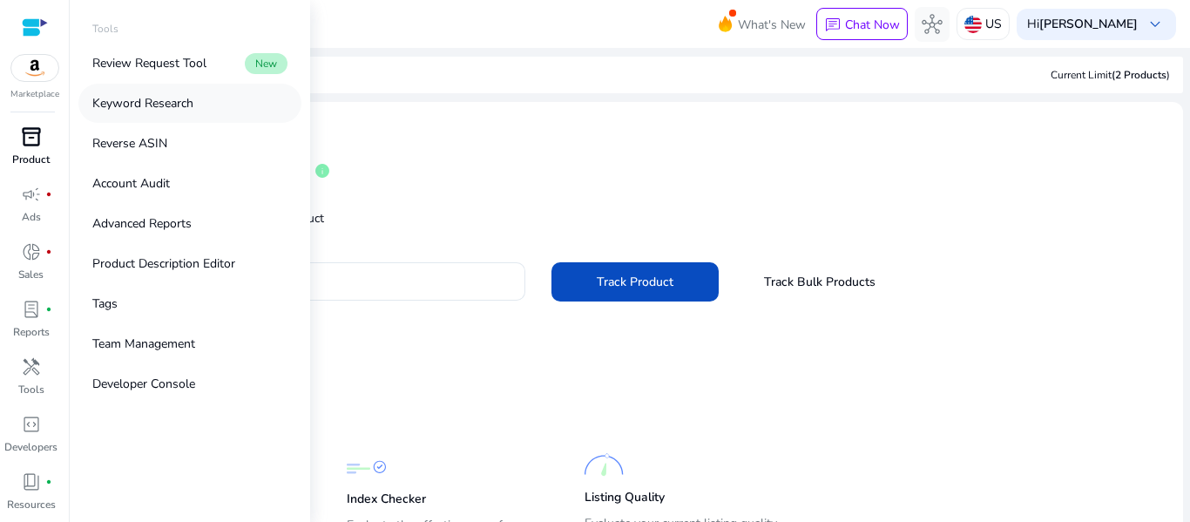
click at [199, 103] on link "Keyword Research" at bounding box center [189, 103] width 223 height 39
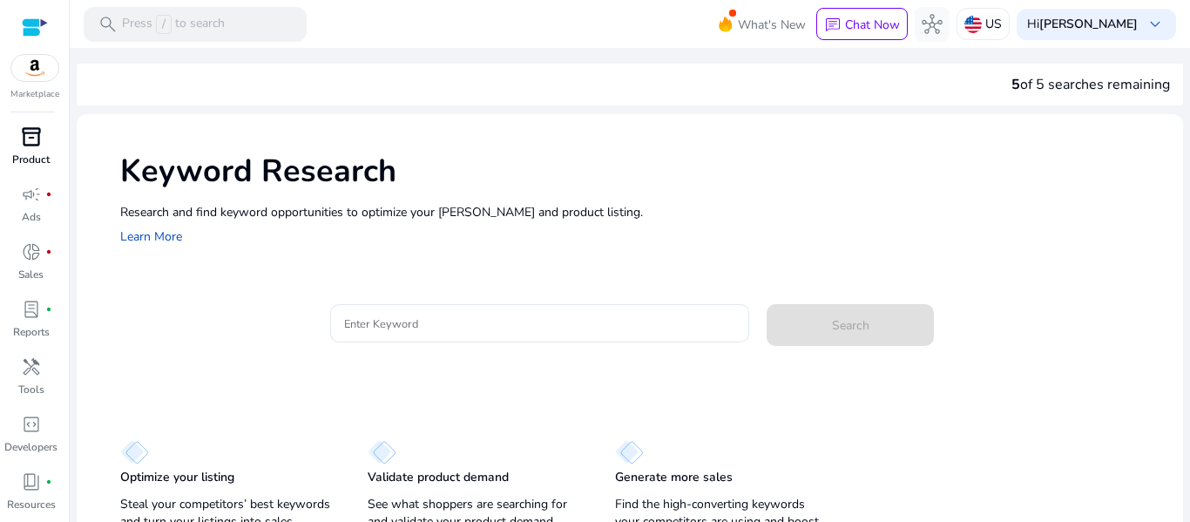
scroll to position [31, 0]
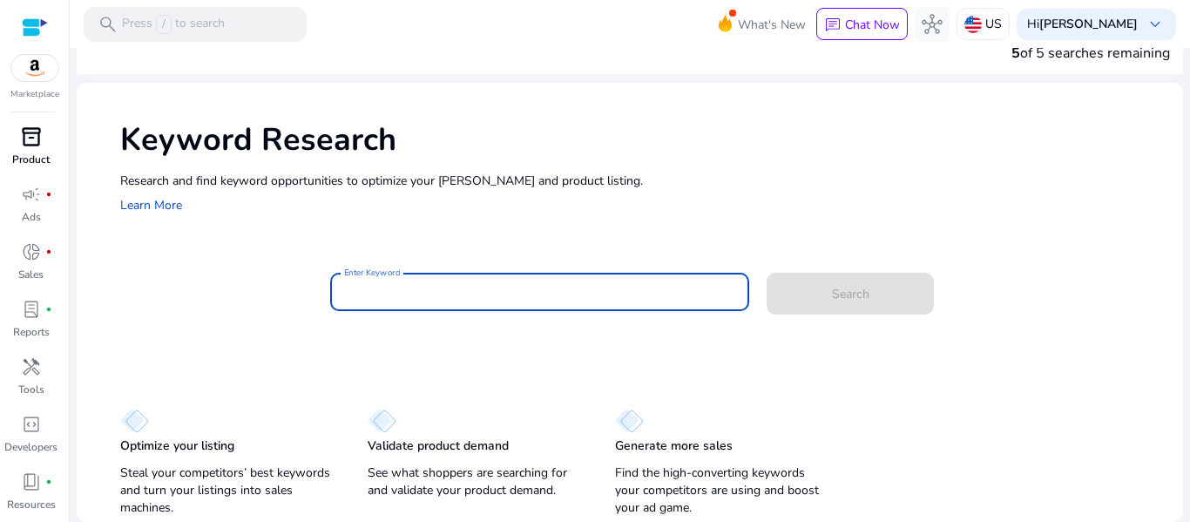
click at [487, 293] on input "Enter Keyword" at bounding box center [540, 291] width 392 height 19
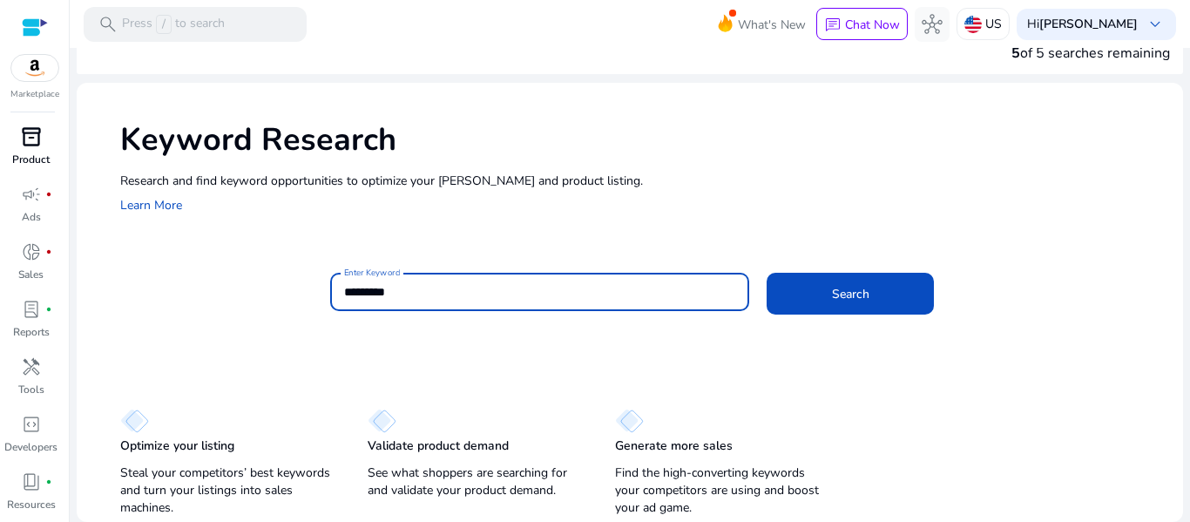
type input "*********"
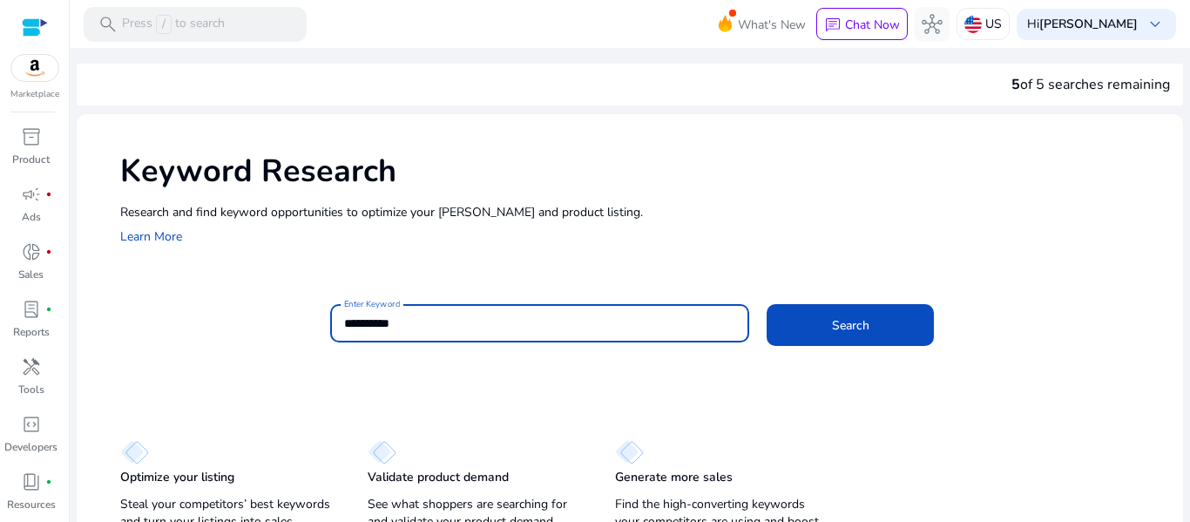
scroll to position [31, 0]
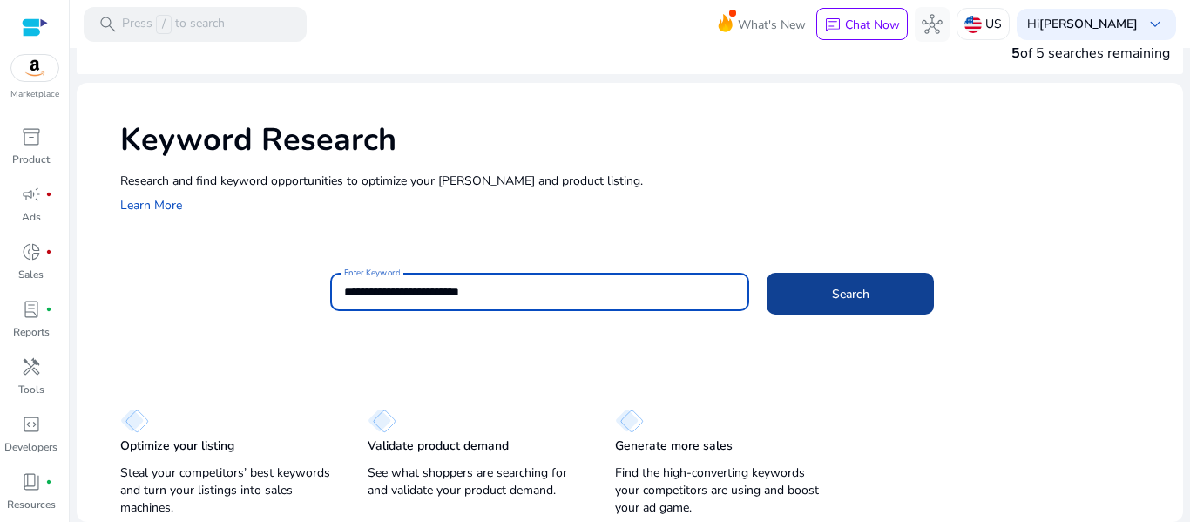
type input "**********"
click at [853, 293] on span "Search" at bounding box center [850, 294] width 37 height 18
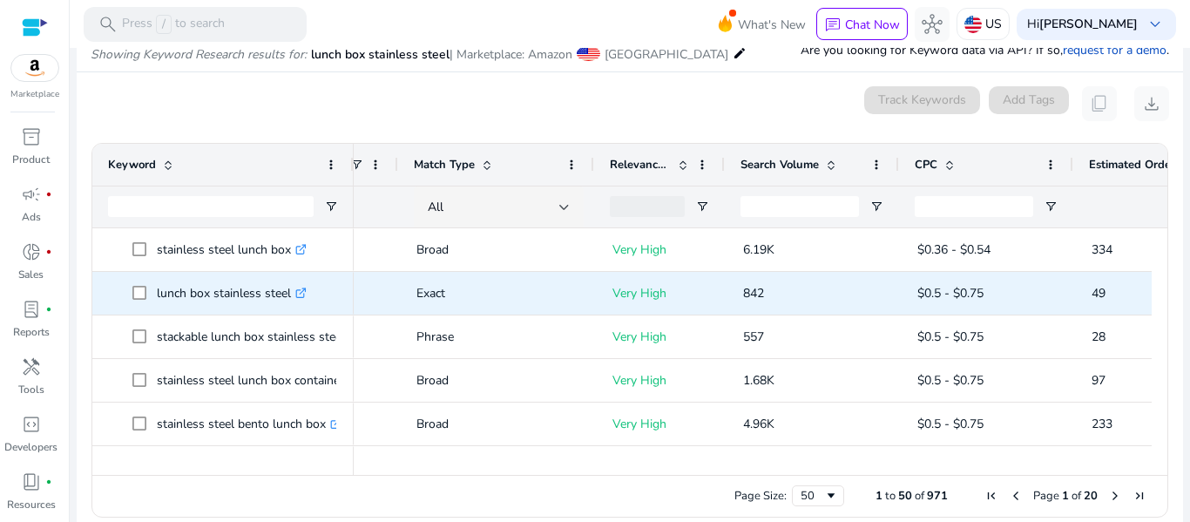
scroll to position [0, 0]
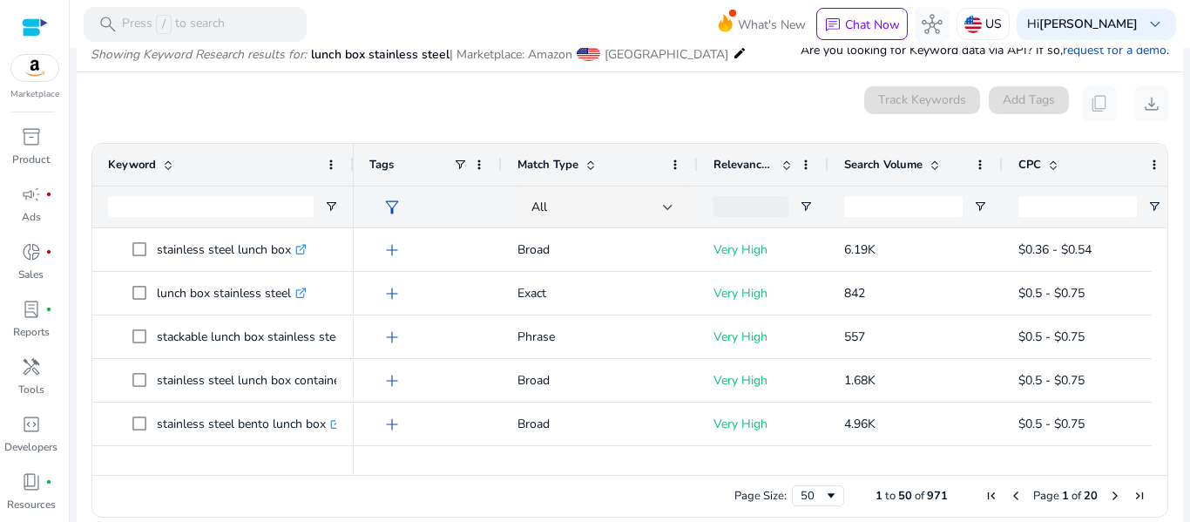
click at [936, 164] on span at bounding box center [934, 165] width 14 height 14
